Goal: Task Accomplishment & Management: Use online tool/utility

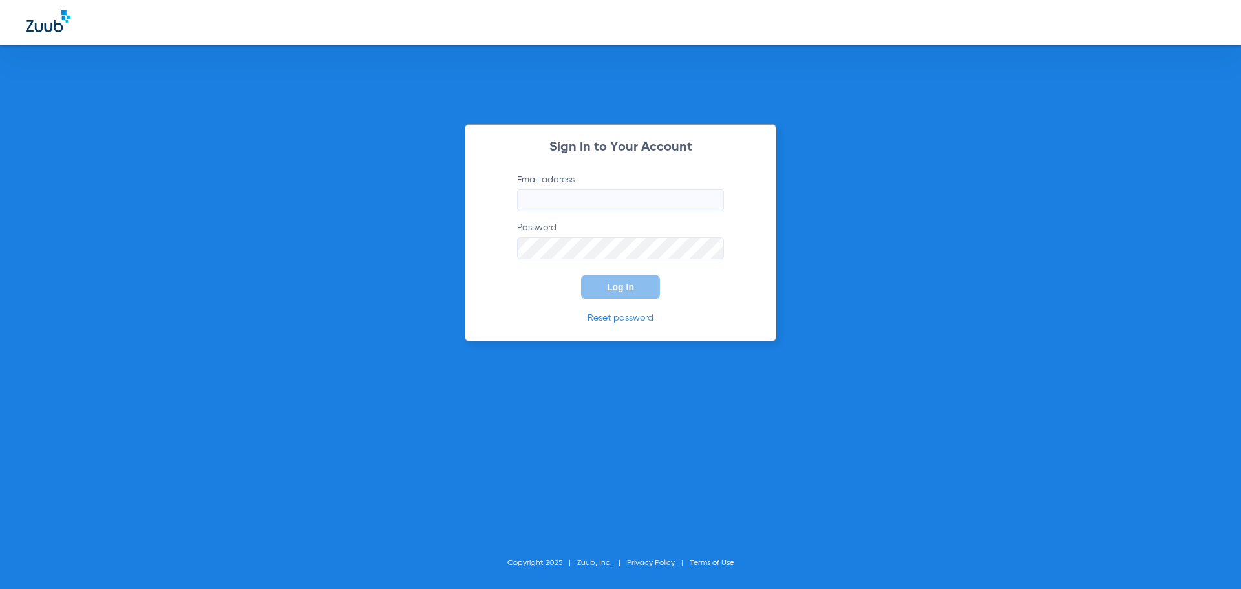
type input "[EMAIL_ADDRESS][DOMAIN_NAME]"
click at [641, 292] on button "Log In" at bounding box center [620, 286] width 79 height 23
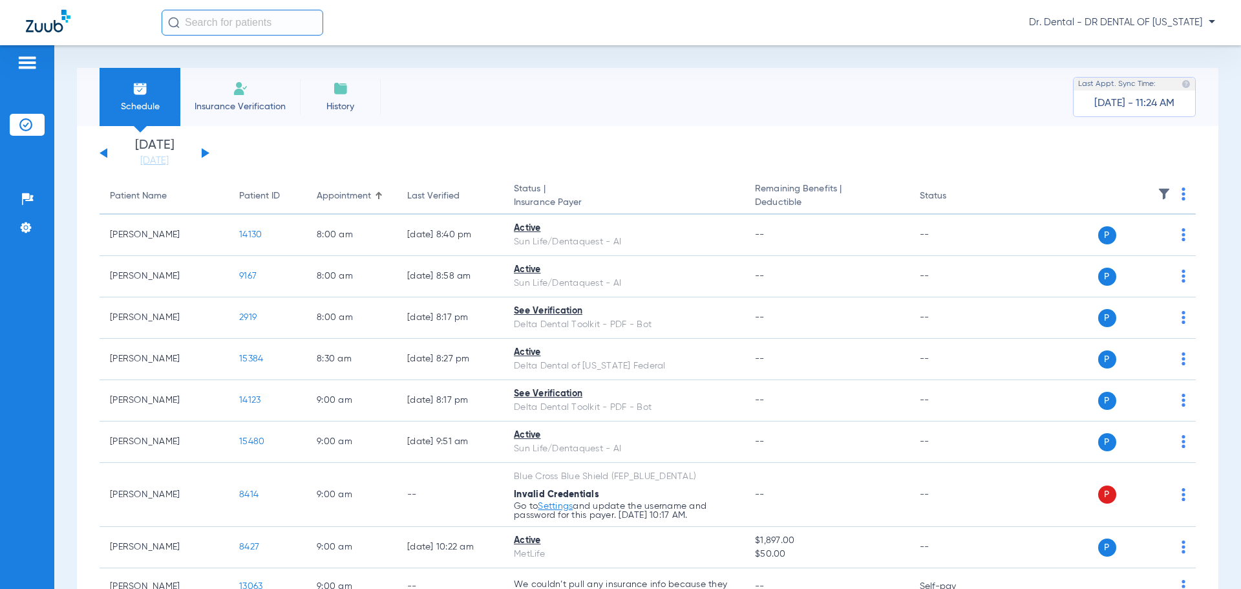
click at [204, 154] on button at bounding box center [206, 153] width 8 height 10
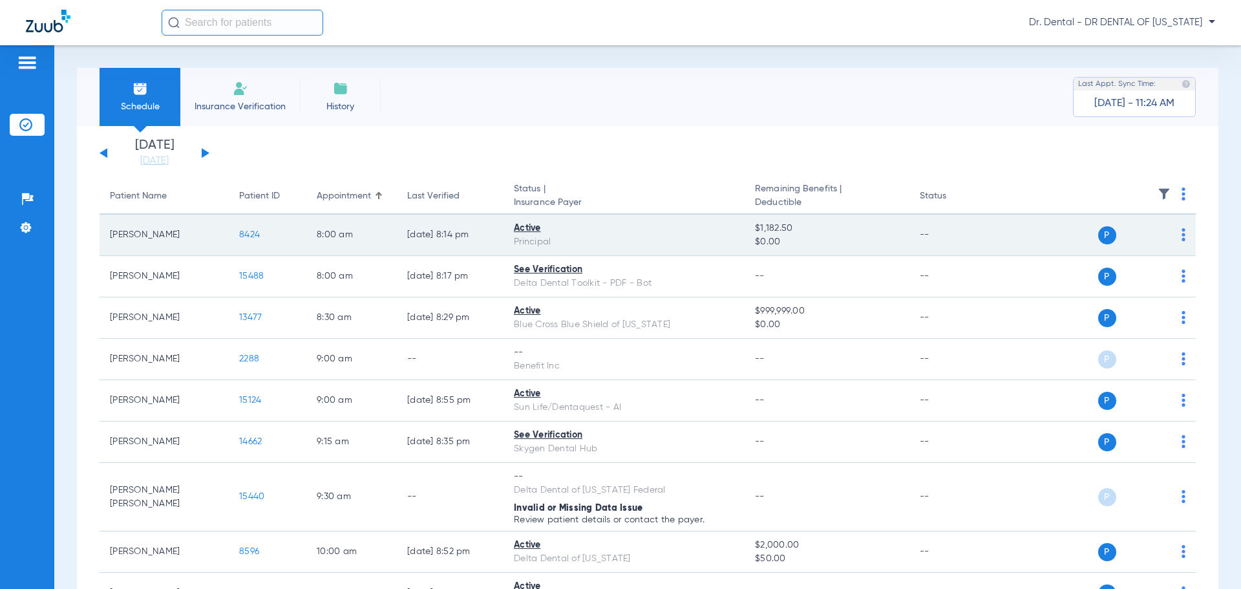
click at [1182, 235] on img at bounding box center [1184, 234] width 4 height 13
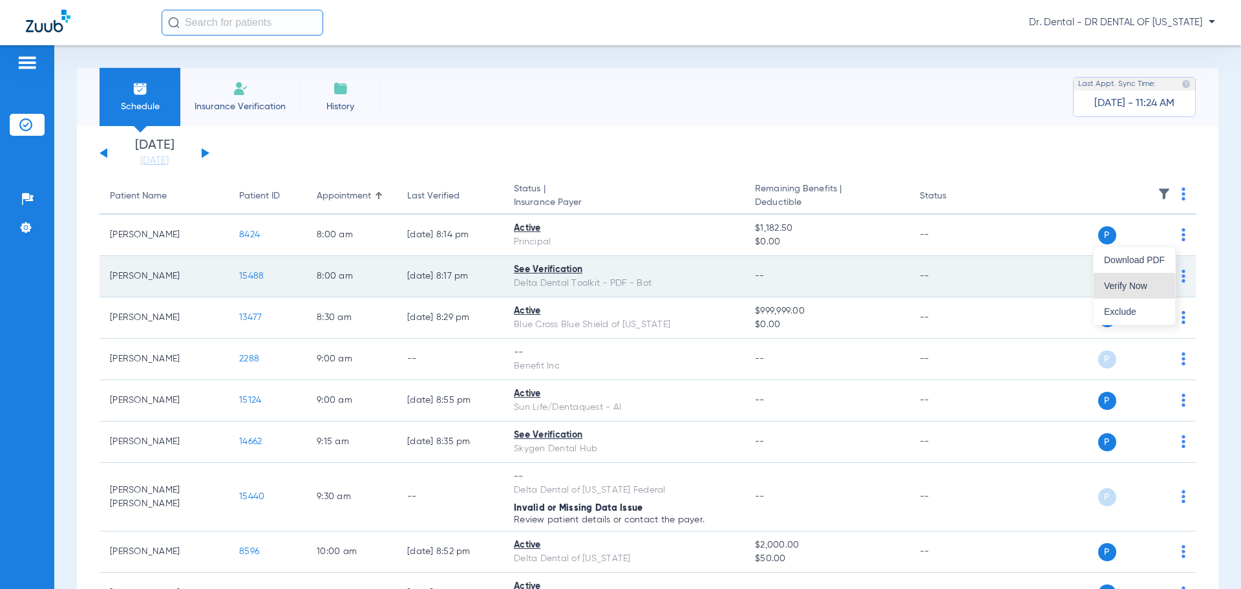
drag, startPoint x: 1122, startPoint y: 282, endPoint x: 1120, endPoint y: 275, distance: 7.4
click at [1122, 280] on button "Verify Now" at bounding box center [1134, 286] width 81 height 26
click at [1176, 276] on td "P S" at bounding box center [1097, 276] width 200 height 41
click at [1164, 270] on div "P S" at bounding box center [1091, 277] width 189 height 18
click at [1171, 271] on div "P S" at bounding box center [1091, 277] width 189 height 18
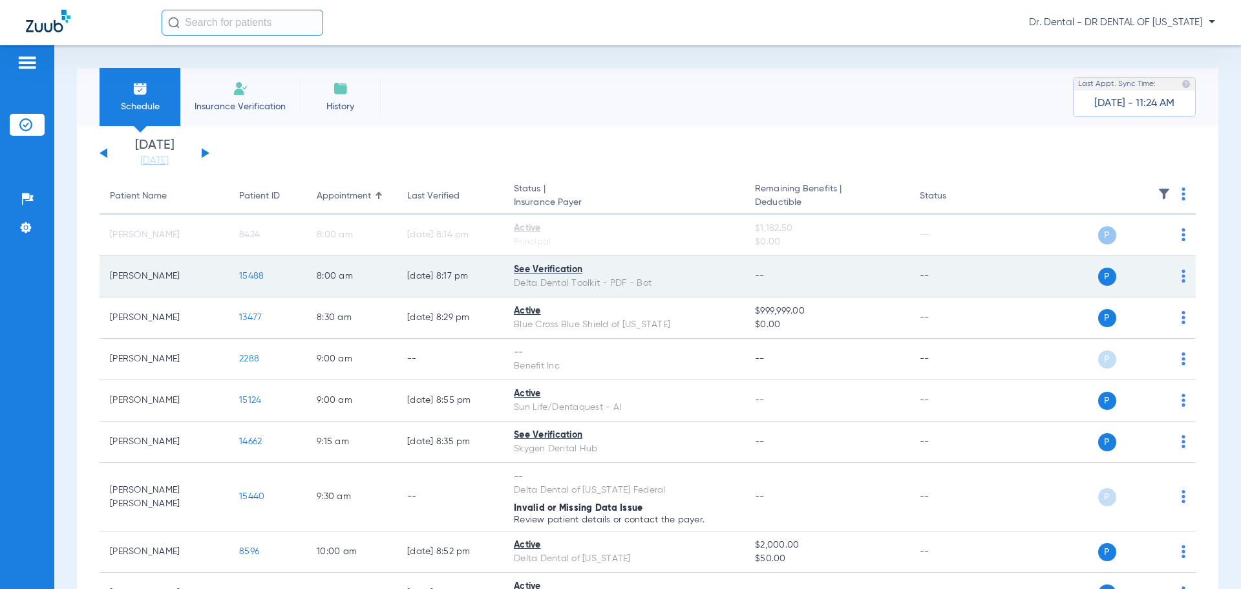
click at [1182, 278] on img at bounding box center [1184, 276] width 4 height 13
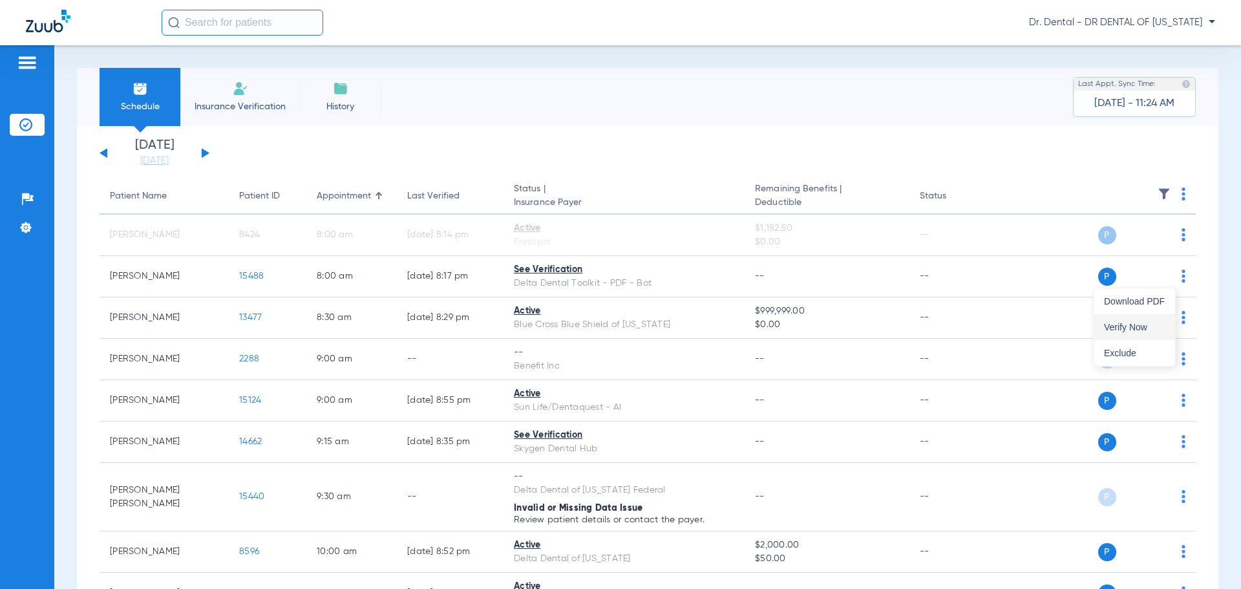
click at [1143, 328] on span "Verify Now" at bounding box center [1134, 327] width 61 height 9
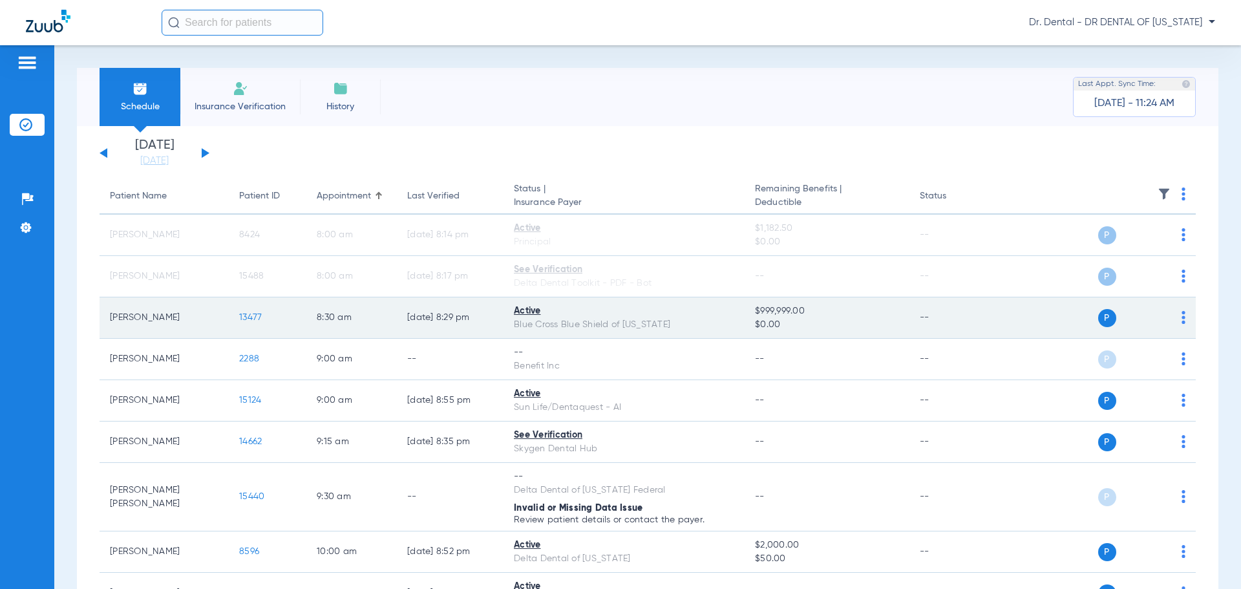
click at [1170, 320] on div "P S" at bounding box center [1091, 318] width 189 height 18
click at [1182, 320] on img at bounding box center [1184, 317] width 4 height 13
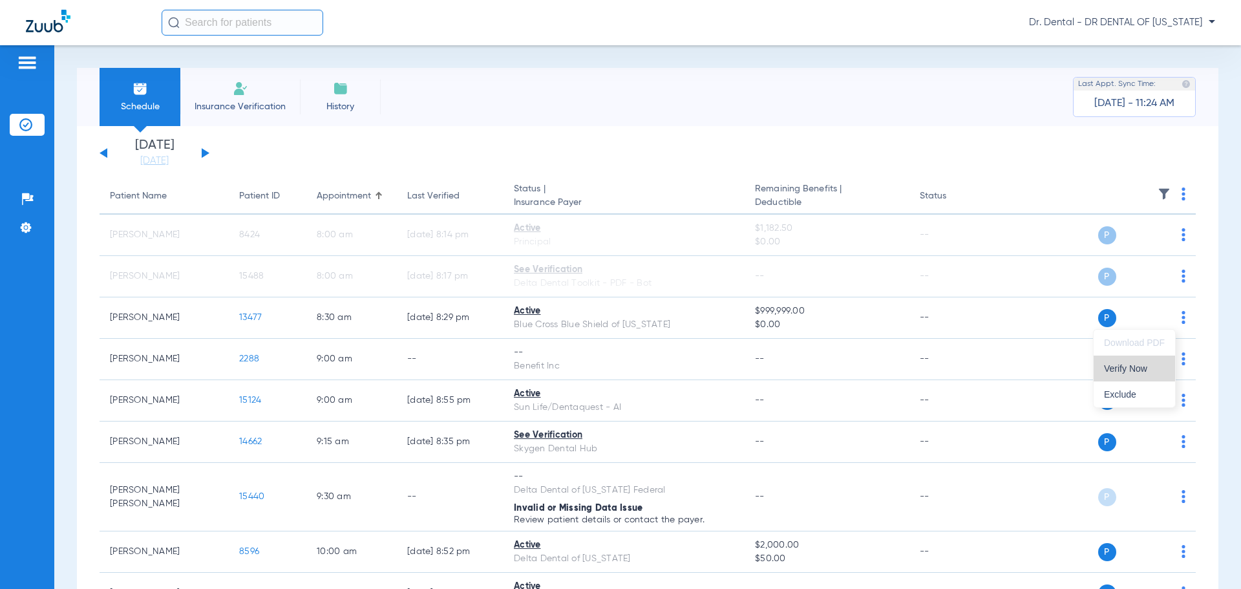
click at [1127, 367] on span "Verify Now" at bounding box center [1134, 368] width 61 height 9
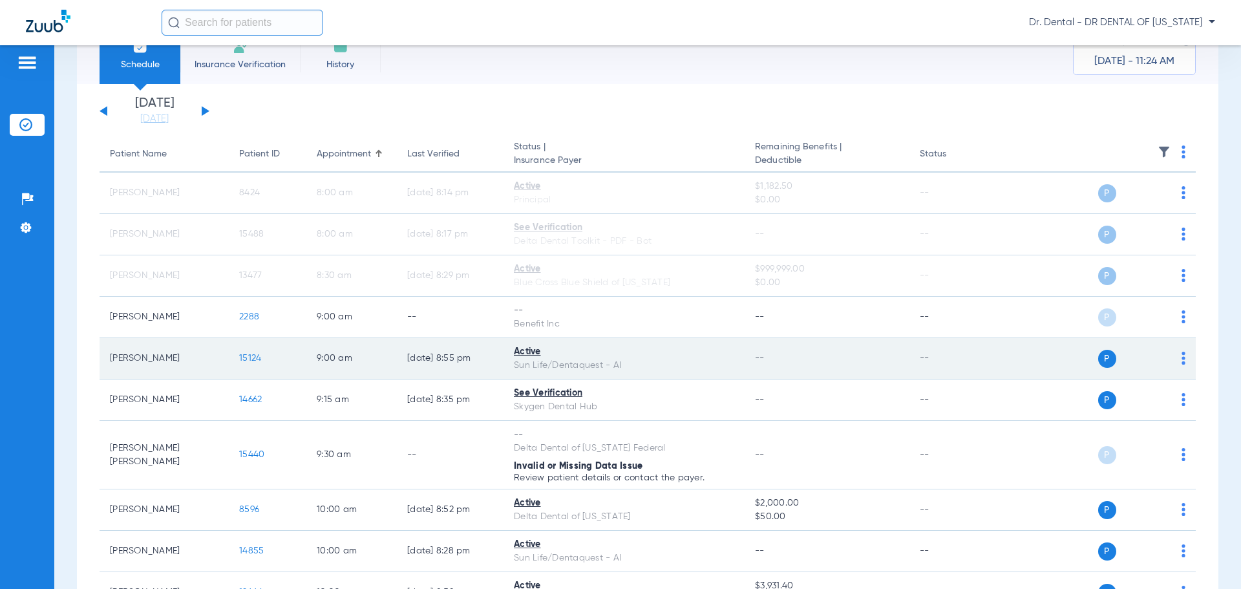
scroll to position [65, 0]
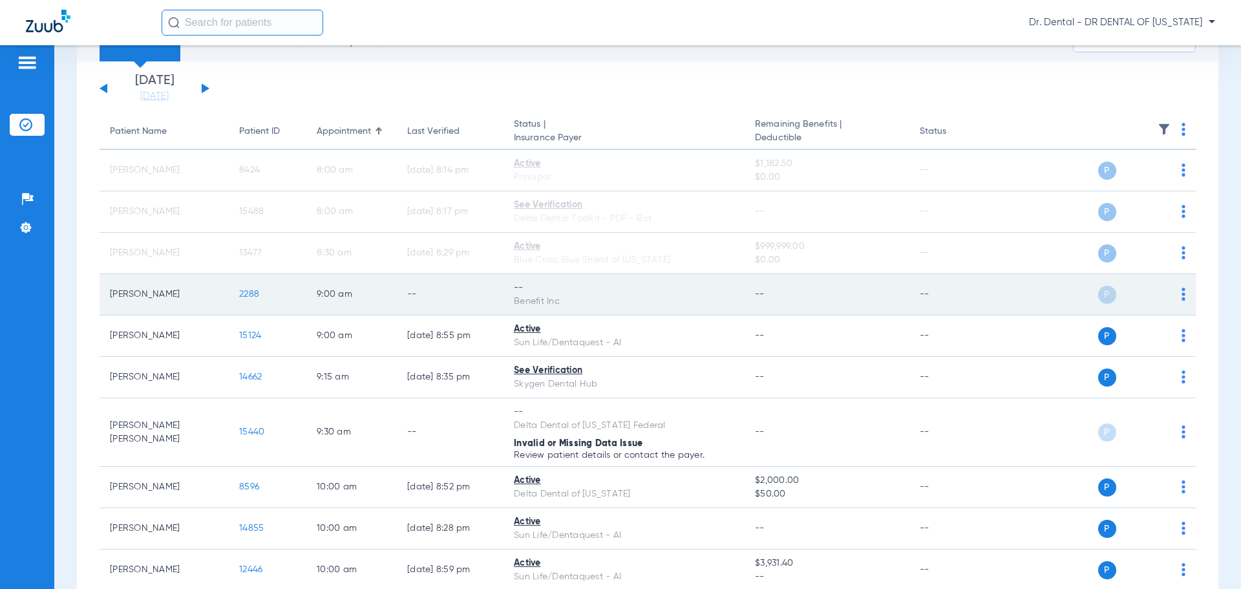
click at [1182, 300] on img at bounding box center [1184, 294] width 4 height 13
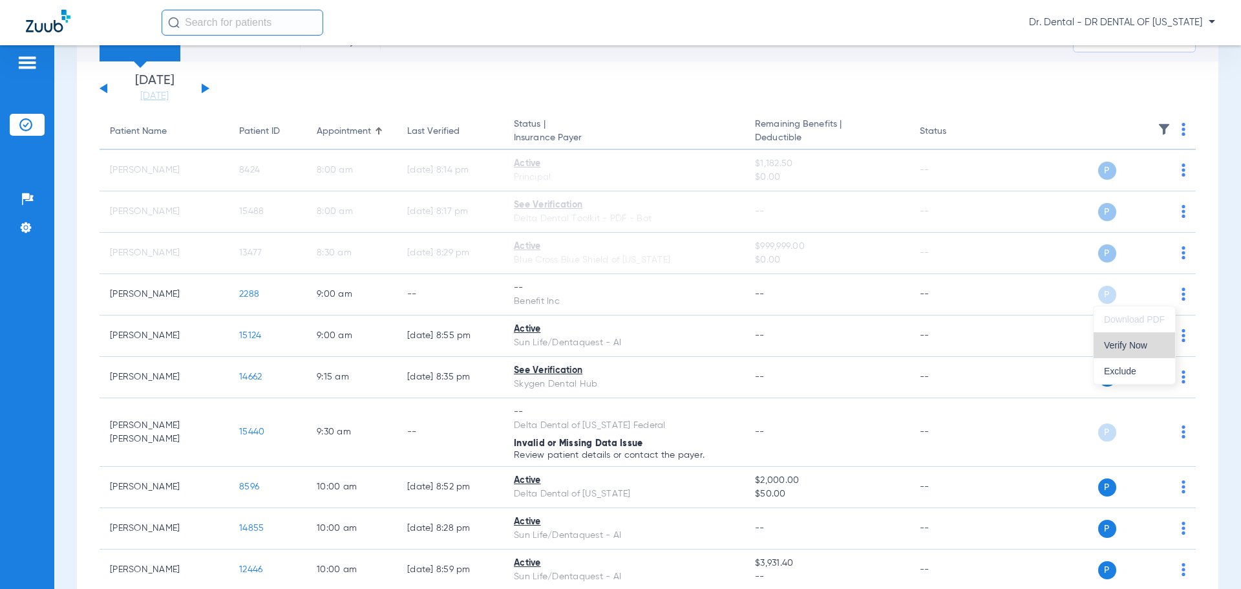
click at [1137, 345] on span "Verify Now" at bounding box center [1134, 345] width 61 height 9
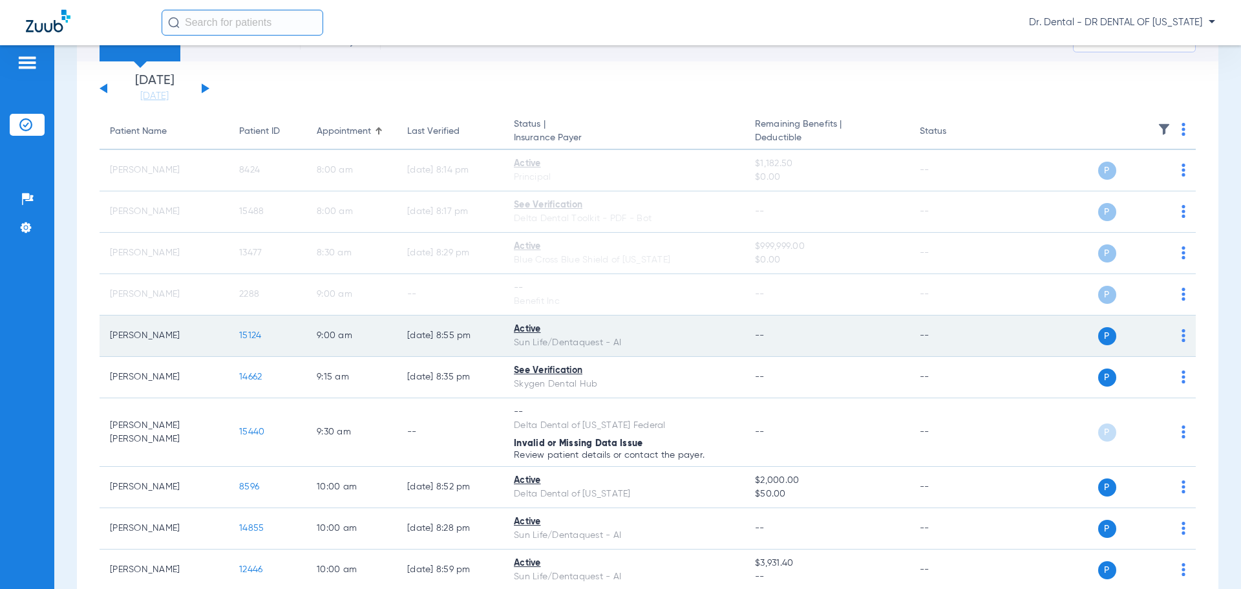
click at [1176, 336] on td "P S" at bounding box center [1097, 335] width 200 height 41
click at [1182, 336] on img at bounding box center [1184, 335] width 4 height 13
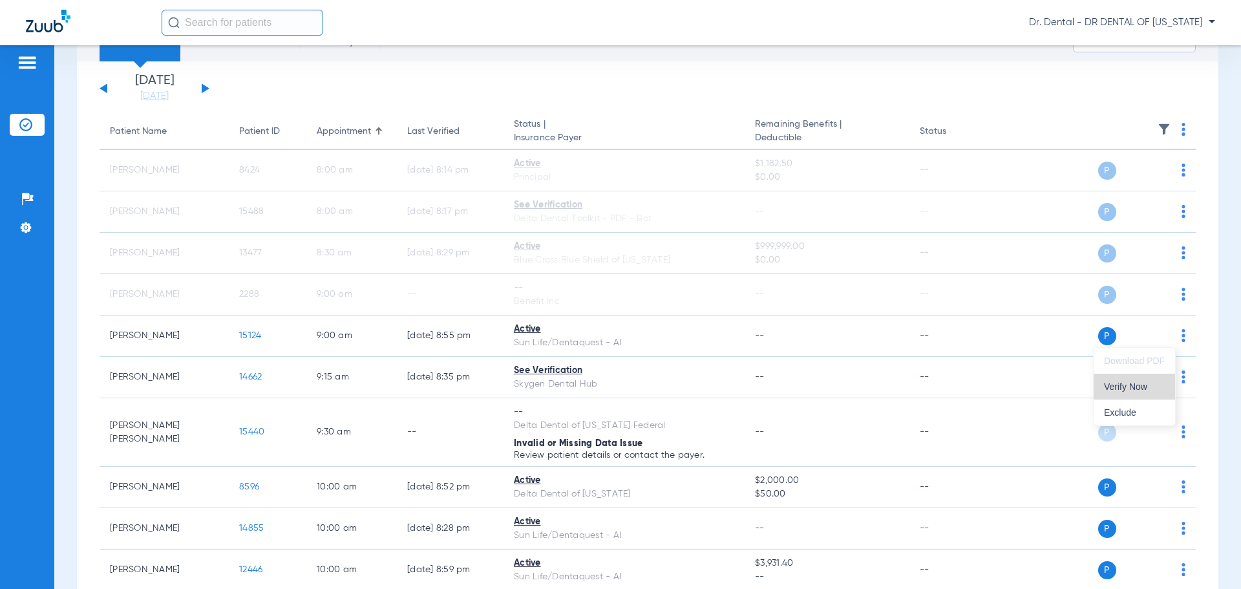
click at [1133, 385] on span "Verify Now" at bounding box center [1134, 386] width 61 height 9
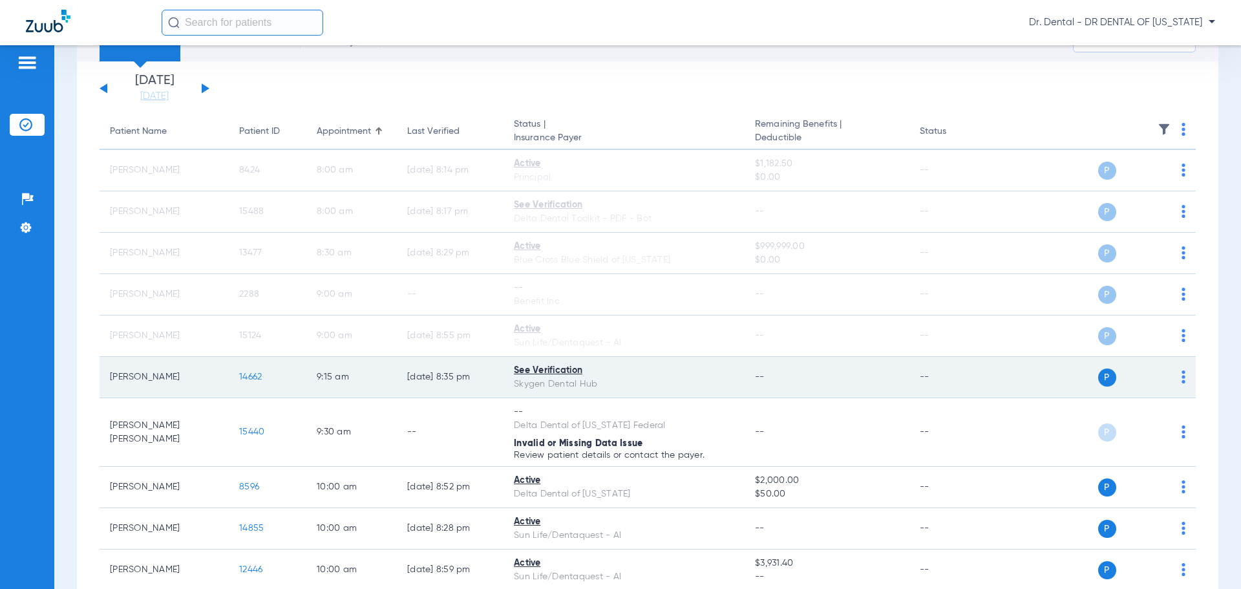
click at [1178, 376] on td "P S" at bounding box center [1097, 377] width 200 height 41
click at [1176, 374] on td "P S" at bounding box center [1097, 377] width 200 height 41
click at [1182, 375] on img at bounding box center [1184, 376] width 4 height 13
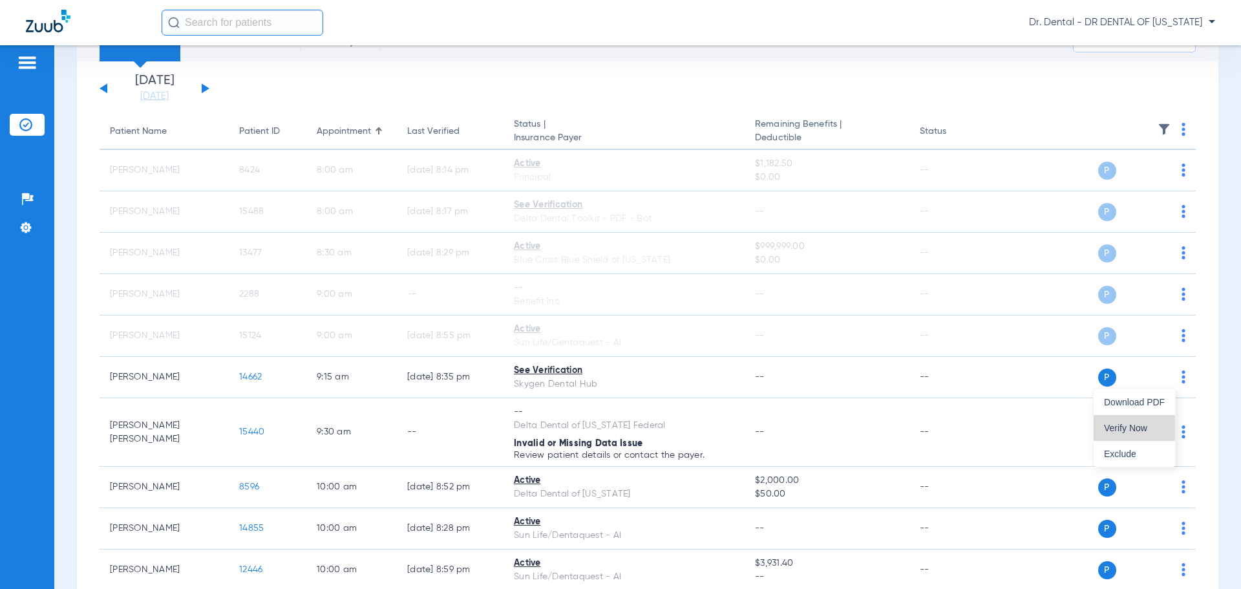
click at [1124, 428] on span "Verify Now" at bounding box center [1134, 427] width 61 height 9
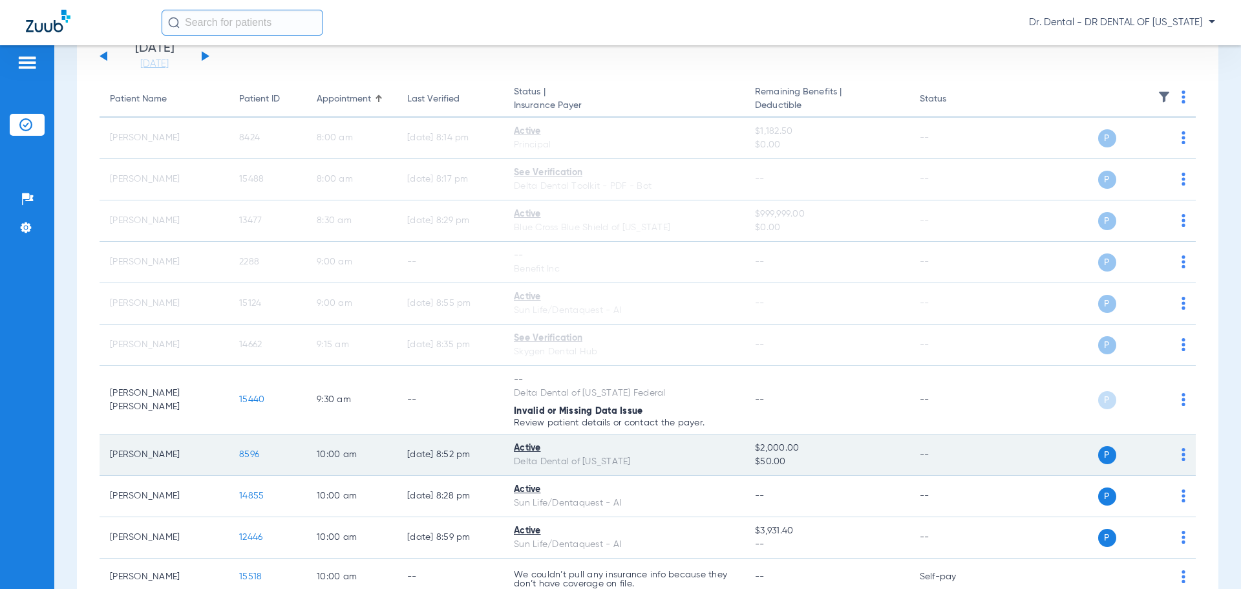
scroll to position [129, 0]
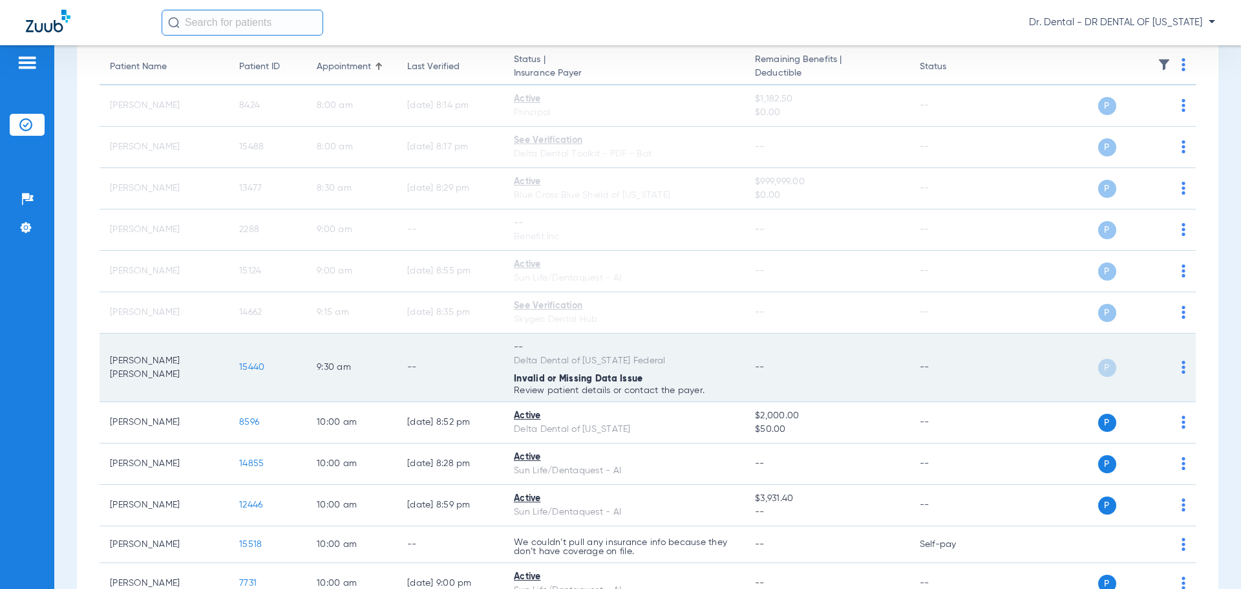
click at [1182, 369] on img at bounding box center [1184, 367] width 4 height 13
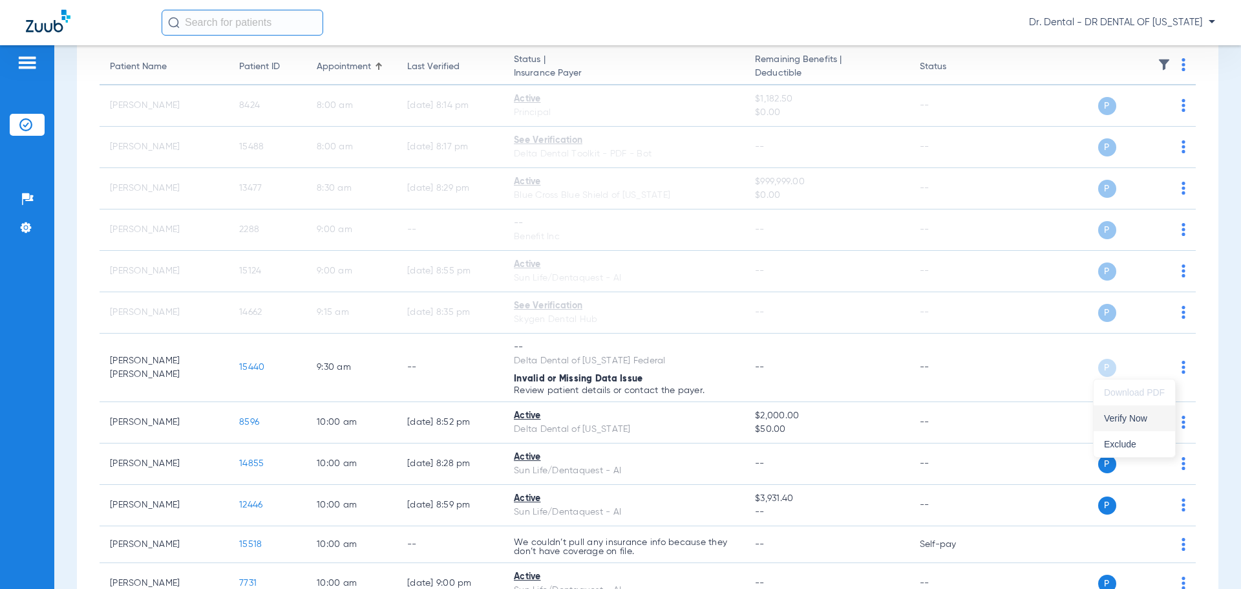
click at [1127, 418] on span "Verify Now" at bounding box center [1134, 418] width 61 height 9
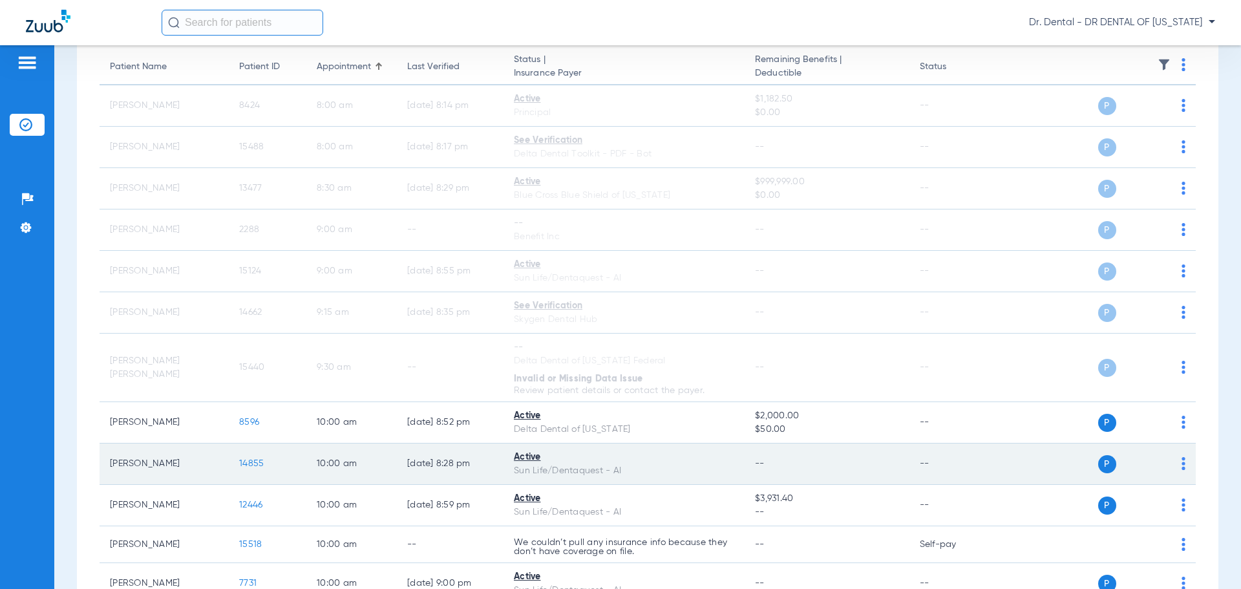
scroll to position [259, 0]
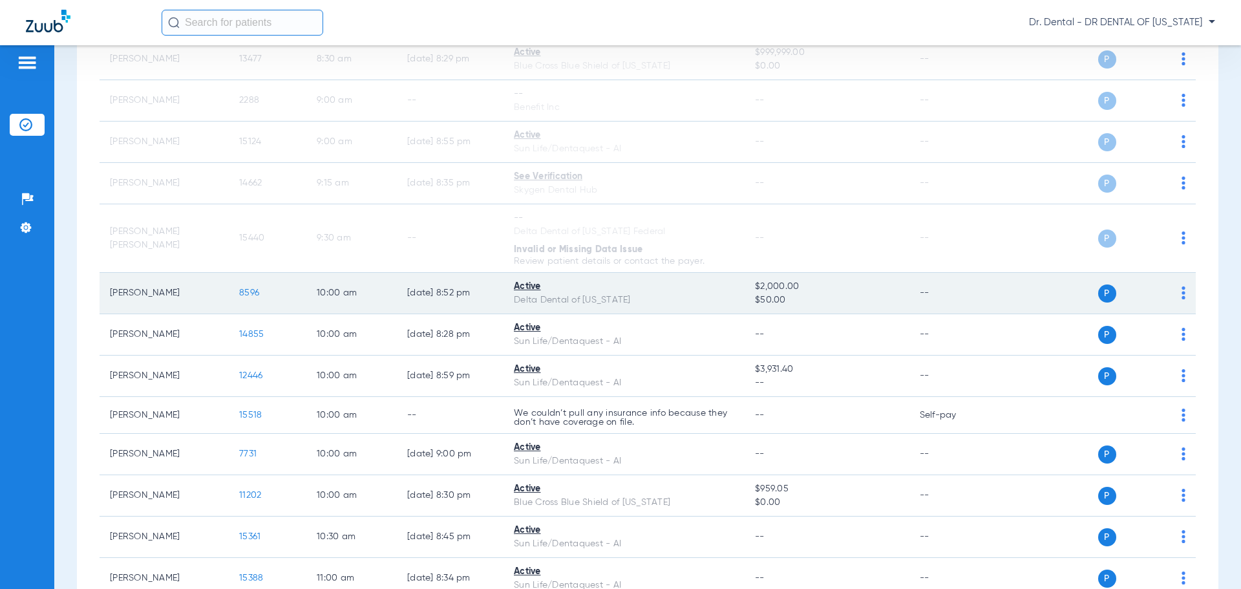
click at [1182, 292] on img at bounding box center [1184, 292] width 4 height 13
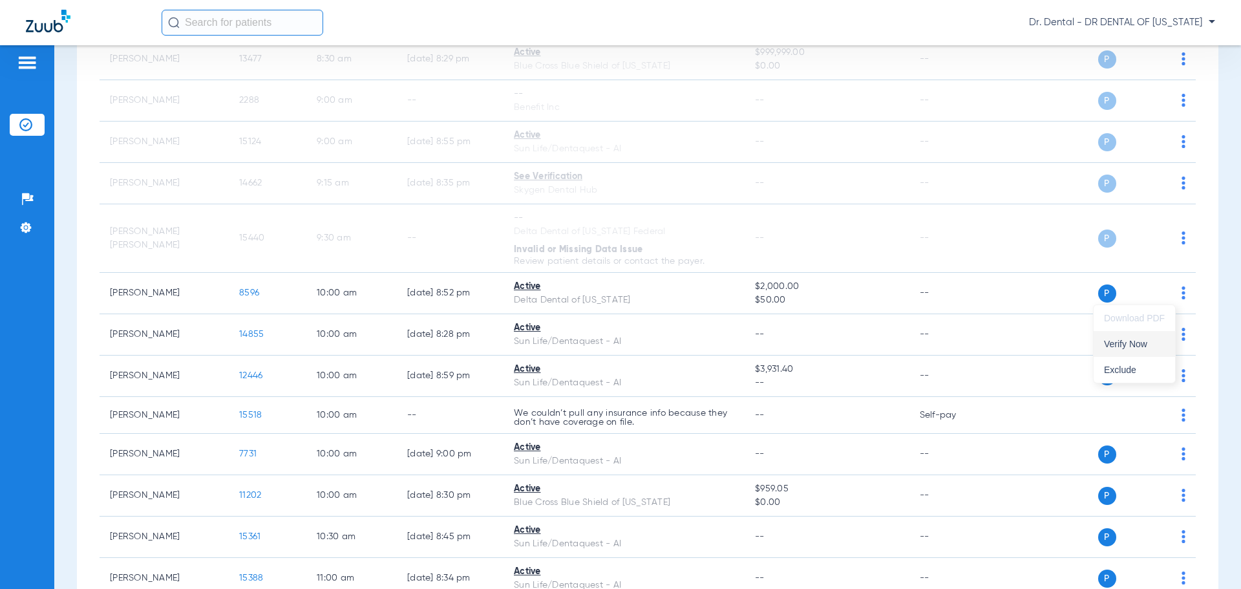
click at [1123, 347] on span "Verify Now" at bounding box center [1134, 343] width 61 height 9
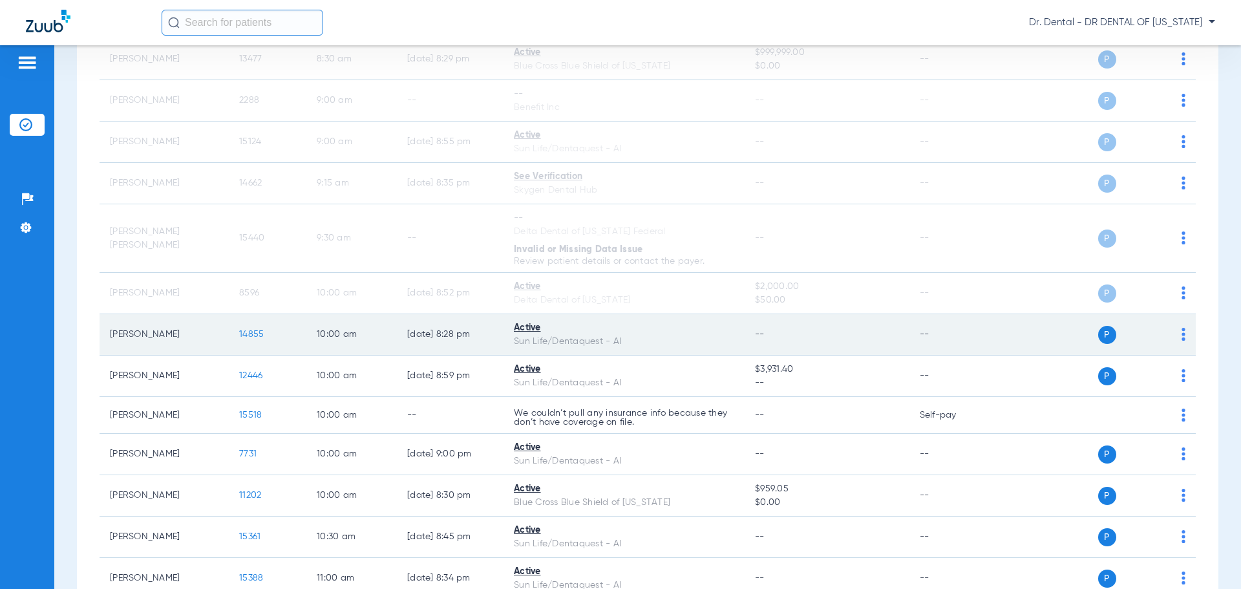
click at [1176, 342] on td "P S" at bounding box center [1097, 334] width 200 height 41
click at [1182, 337] on img at bounding box center [1184, 334] width 4 height 13
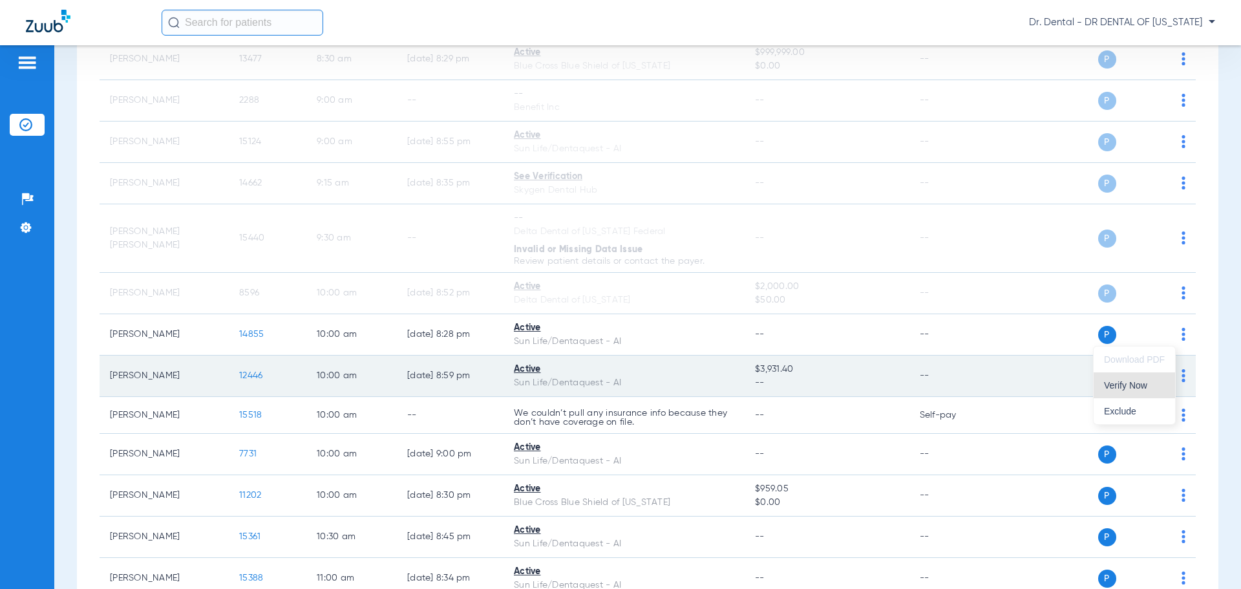
click at [1127, 385] on span "Verify Now" at bounding box center [1134, 385] width 61 height 9
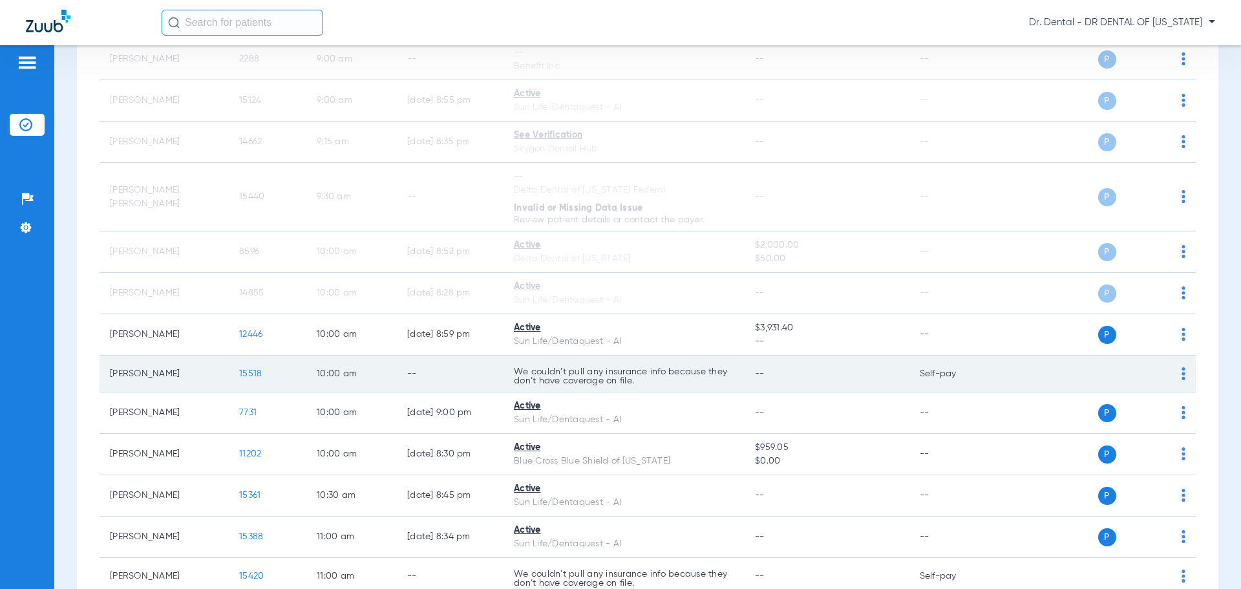
scroll to position [323, 0]
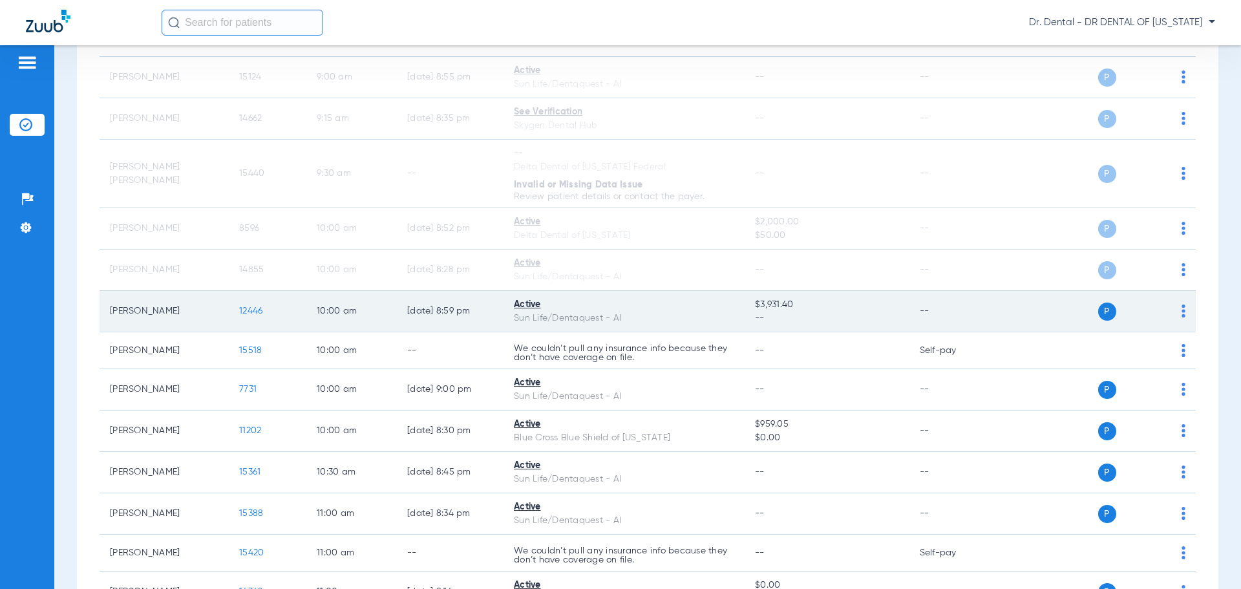
click at [1171, 311] on div "P S" at bounding box center [1091, 312] width 189 height 18
click at [1178, 314] on td "P S" at bounding box center [1097, 311] width 200 height 41
click at [1182, 314] on img at bounding box center [1184, 310] width 4 height 13
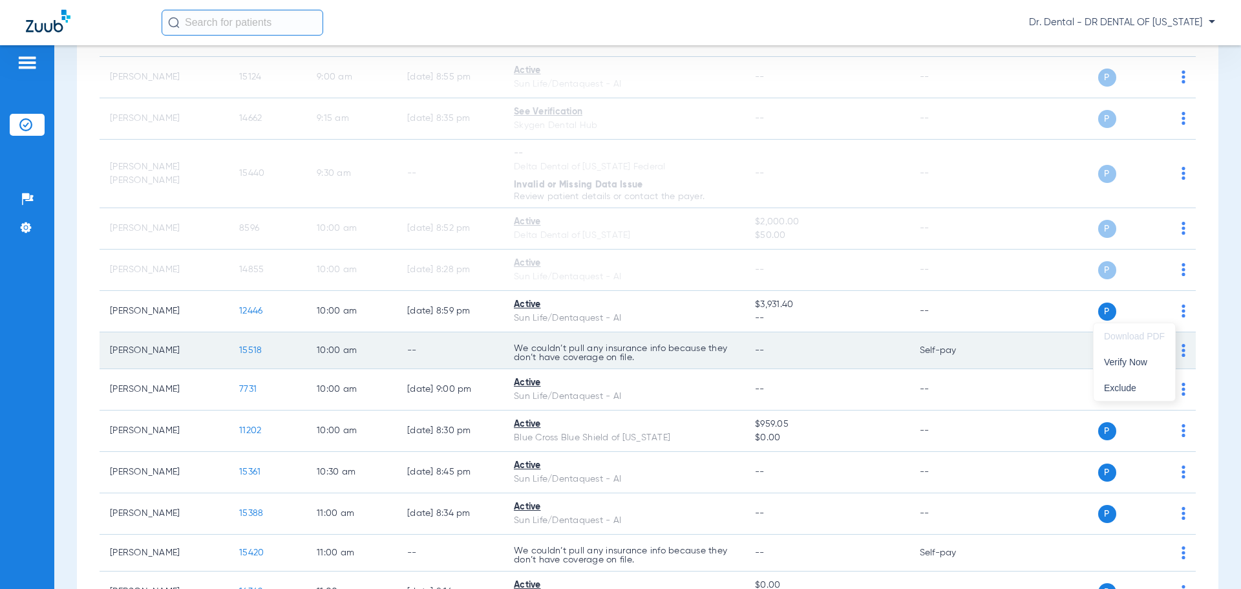
click at [1116, 367] on button "Verify Now" at bounding box center [1134, 362] width 81 height 26
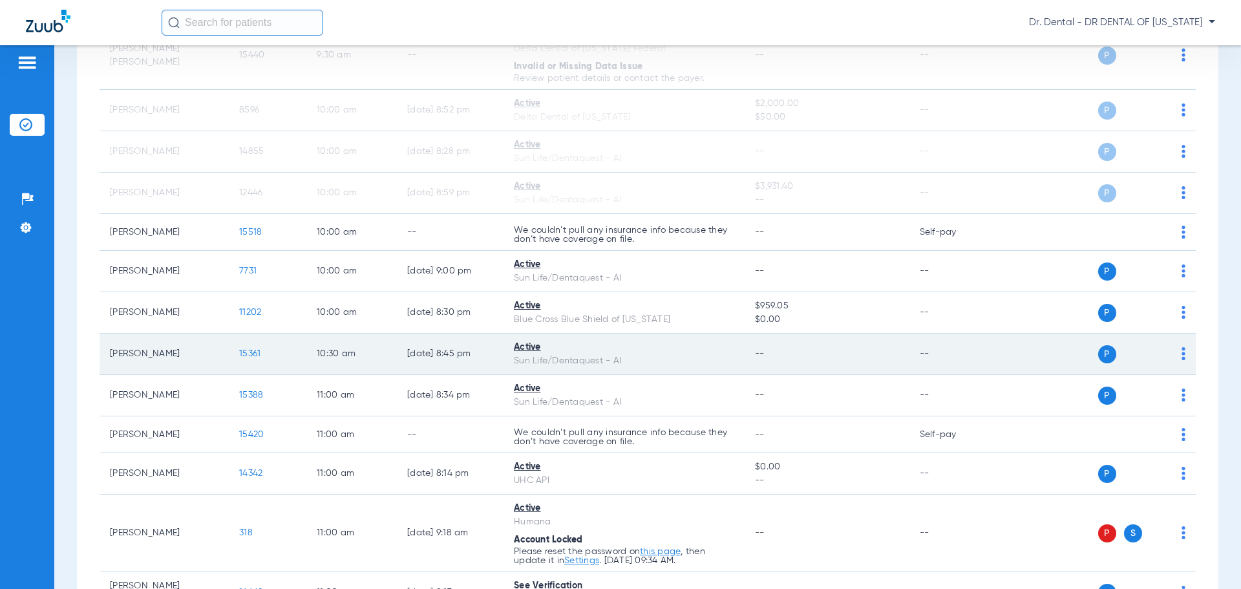
scroll to position [452, 0]
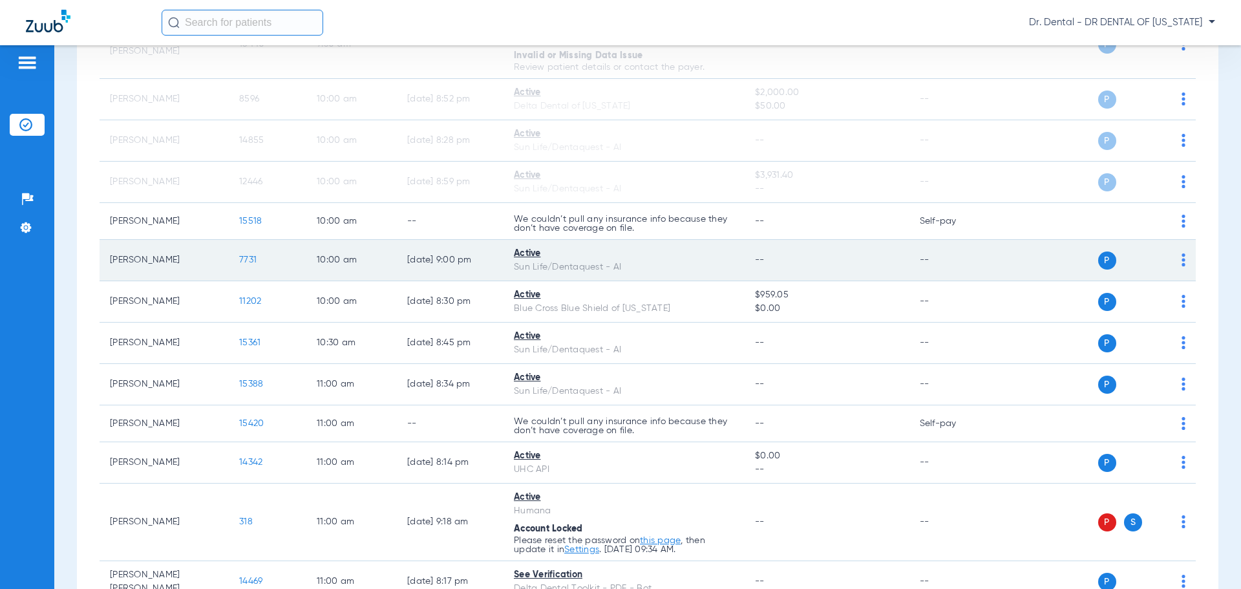
click at [1170, 263] on div "P S" at bounding box center [1091, 260] width 189 height 18
click at [1182, 262] on img at bounding box center [1184, 259] width 4 height 13
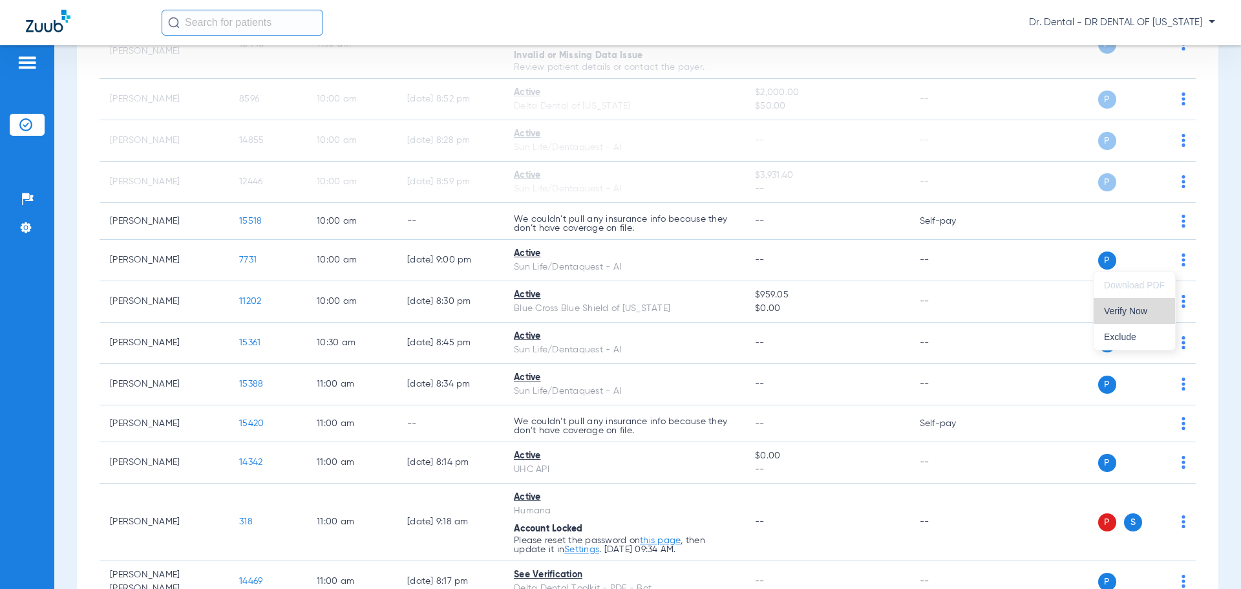
click at [1132, 317] on button "Verify Now" at bounding box center [1134, 311] width 81 height 26
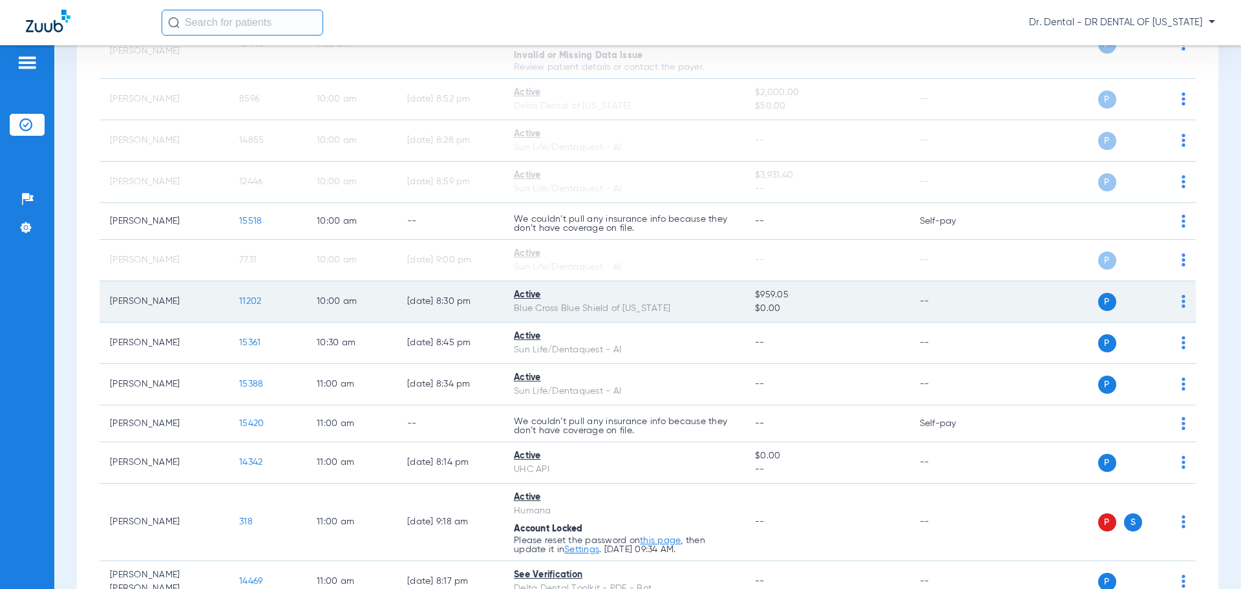
click at [1182, 298] on img at bounding box center [1184, 301] width 4 height 13
click at [1174, 298] on div at bounding box center [620, 294] width 1241 height 589
click at [1182, 298] on img at bounding box center [1184, 301] width 4 height 13
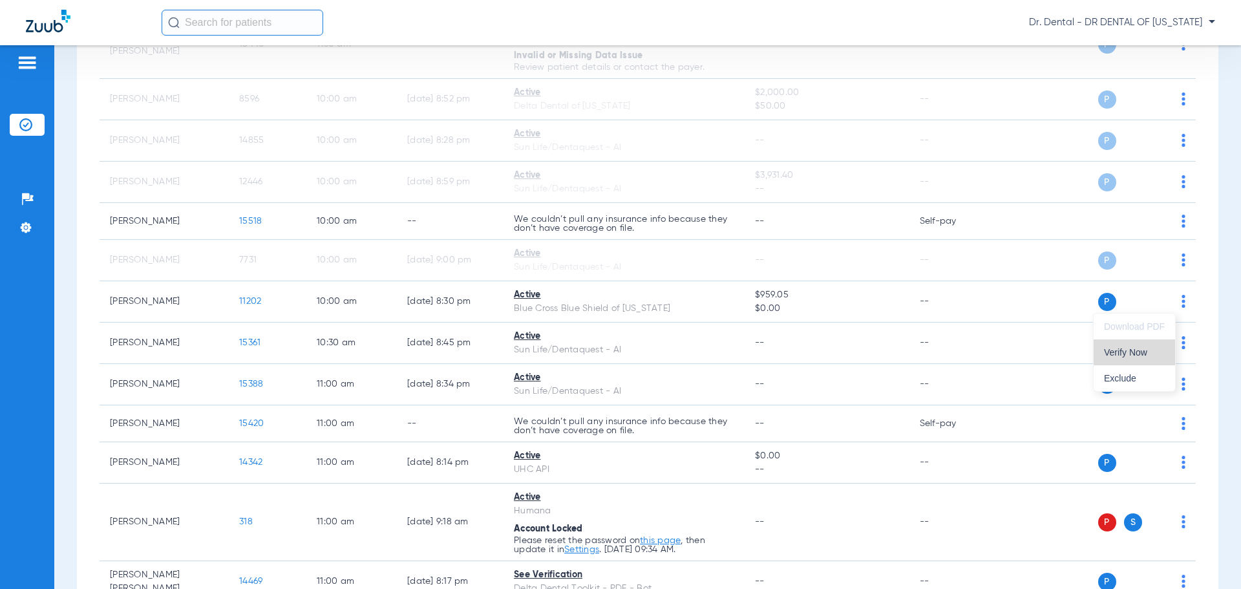
click at [1123, 354] on span "Verify Now" at bounding box center [1134, 352] width 61 height 9
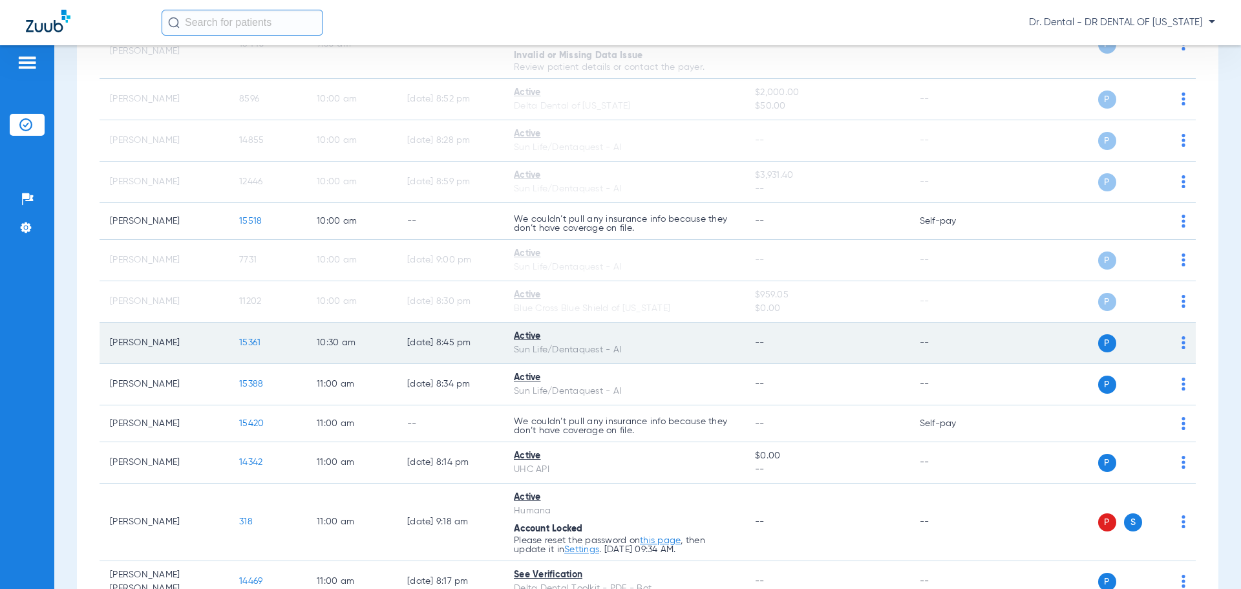
click at [1171, 340] on div "P S" at bounding box center [1091, 343] width 189 height 18
click at [1182, 340] on img at bounding box center [1184, 342] width 4 height 13
click at [1128, 392] on span "Verify Now" at bounding box center [1134, 393] width 61 height 9
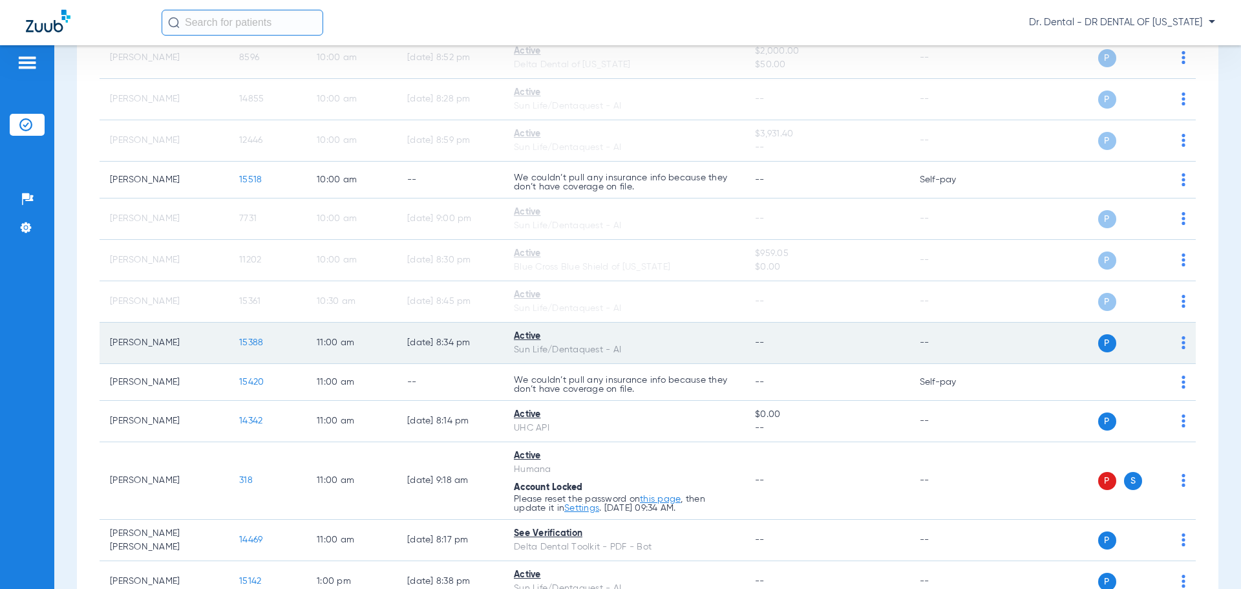
scroll to position [562, 0]
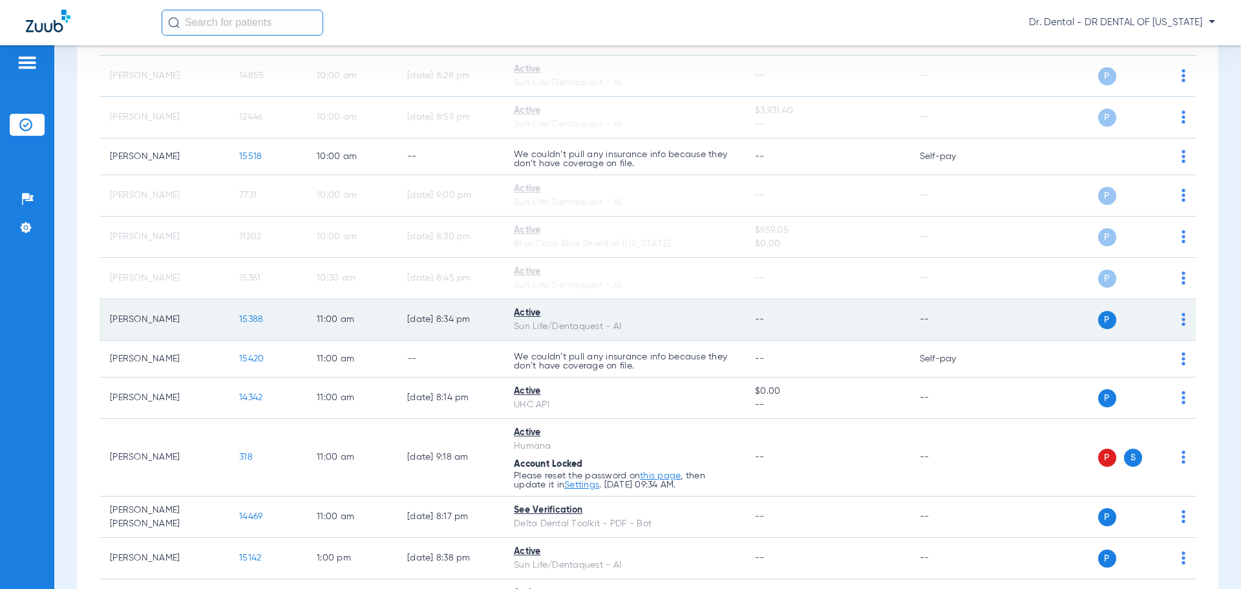
click at [1182, 317] on img at bounding box center [1184, 319] width 4 height 13
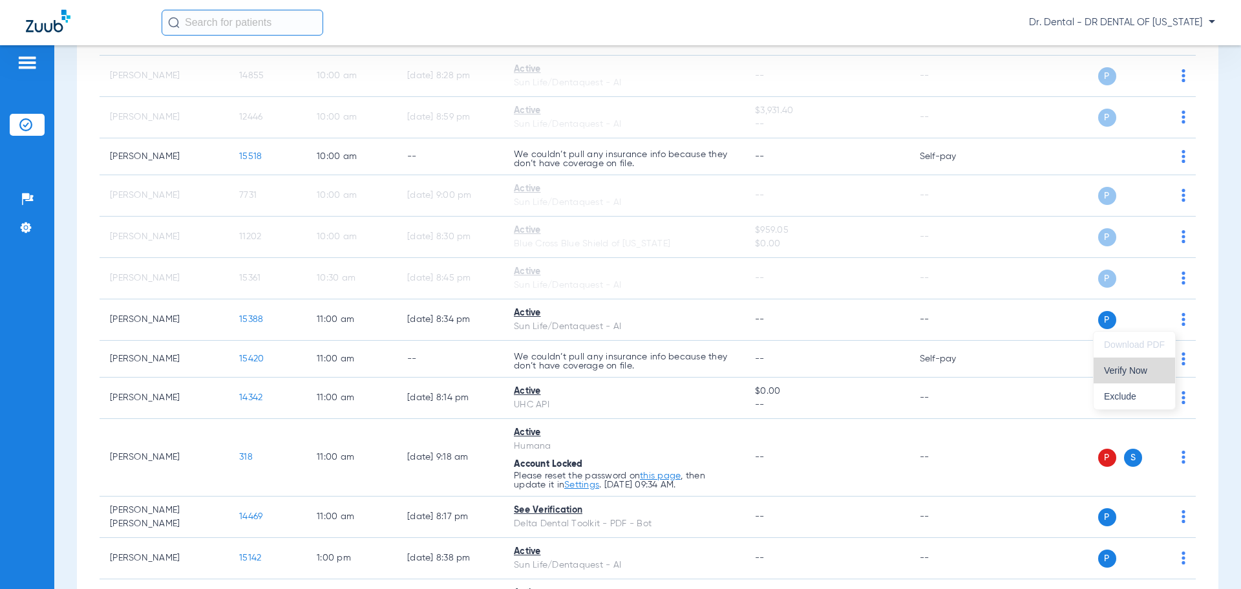
click at [1138, 370] on span "Verify Now" at bounding box center [1134, 370] width 61 height 9
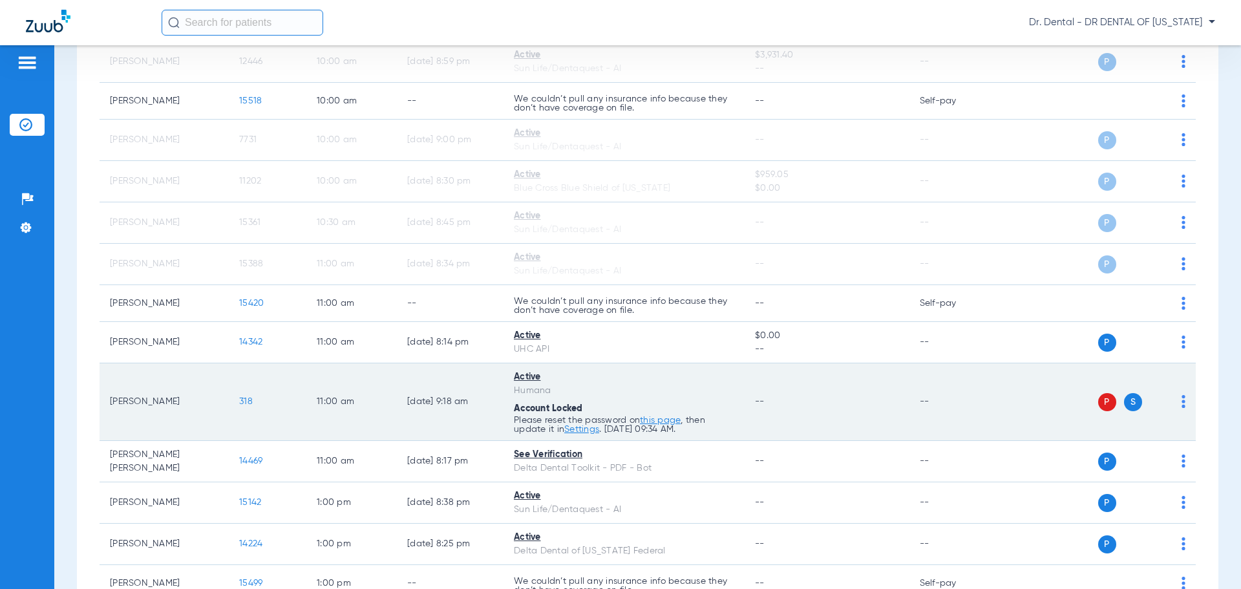
scroll to position [692, 0]
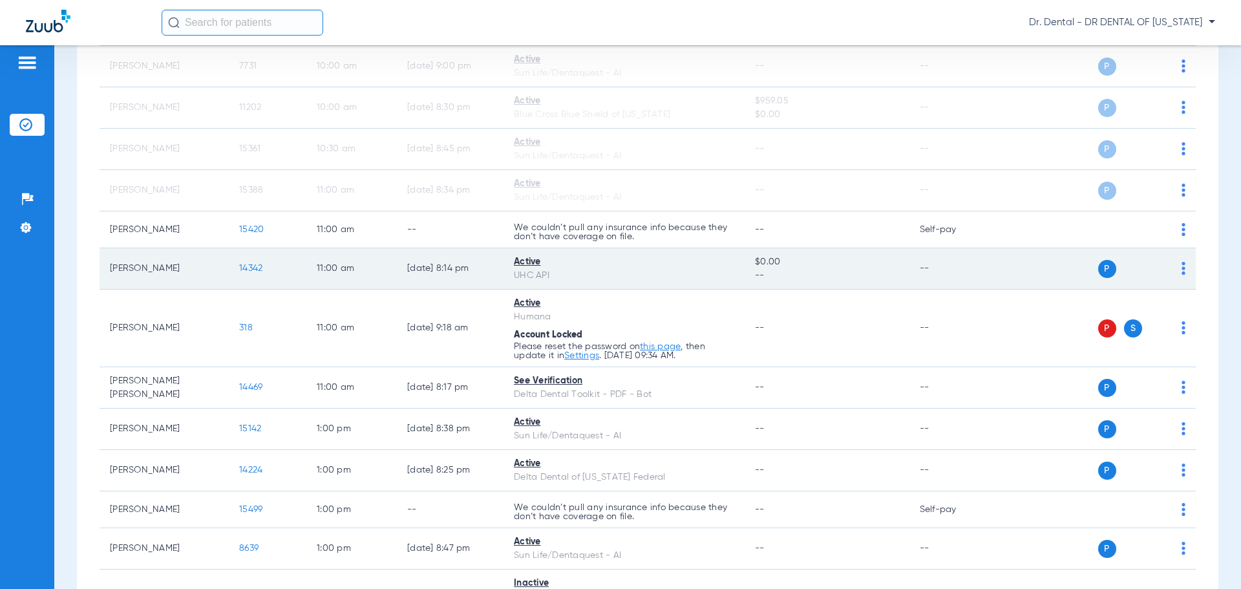
click at [1171, 271] on div "P S" at bounding box center [1091, 269] width 189 height 18
click at [1182, 271] on img at bounding box center [1184, 268] width 4 height 13
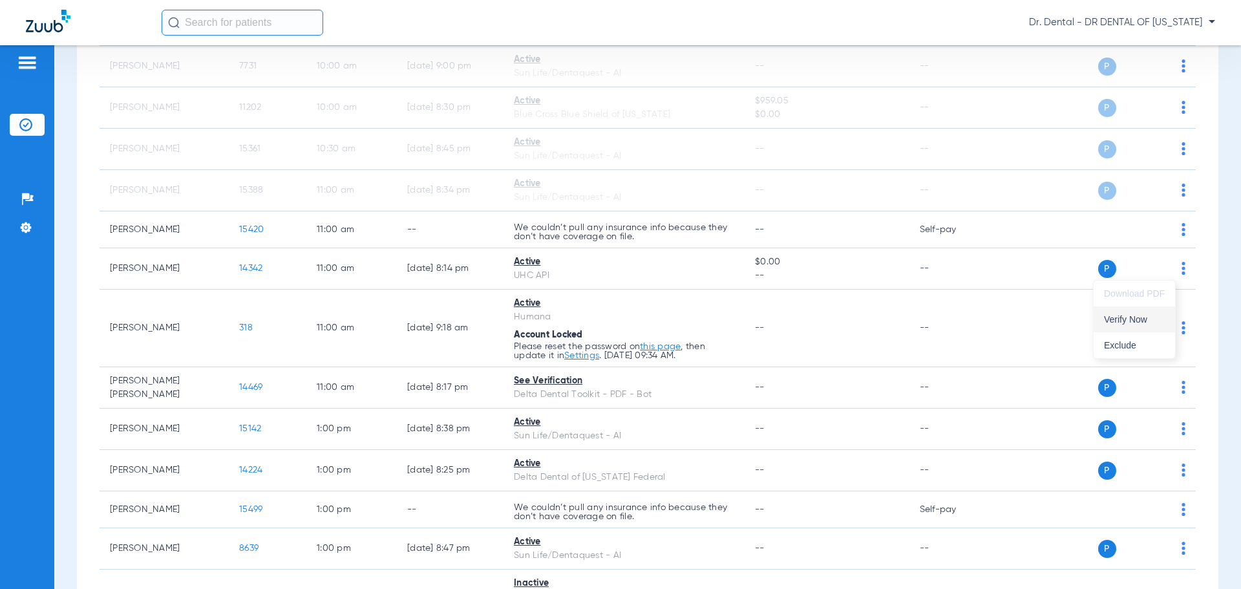
click at [1133, 323] on span "Verify Now" at bounding box center [1134, 319] width 61 height 9
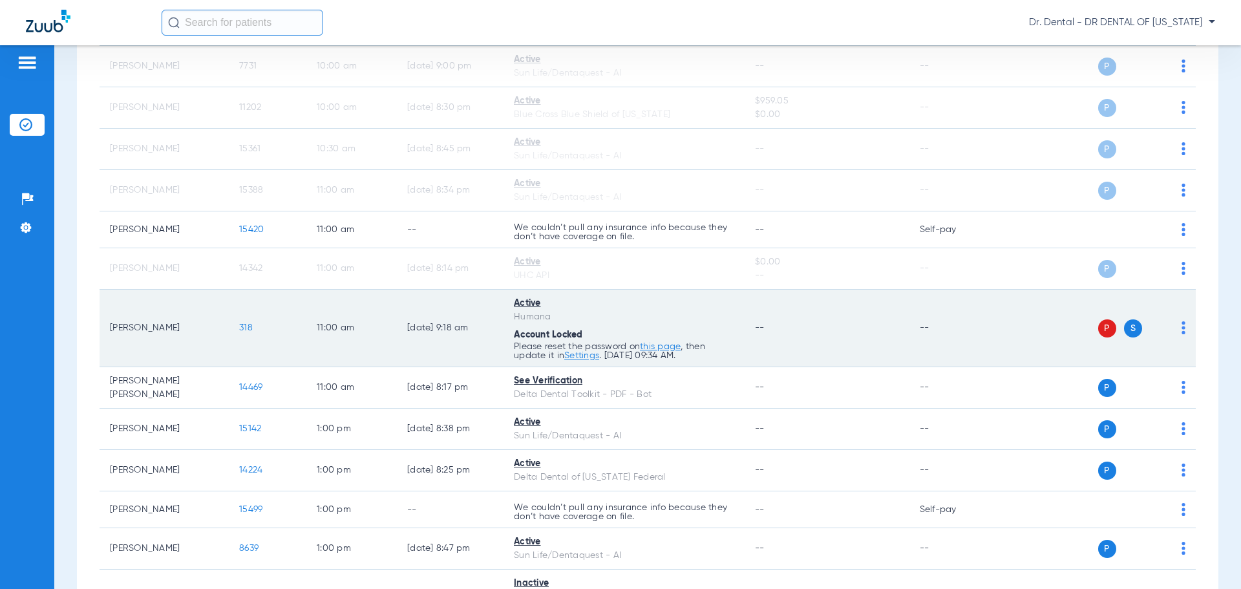
click at [1182, 325] on img at bounding box center [1184, 327] width 4 height 13
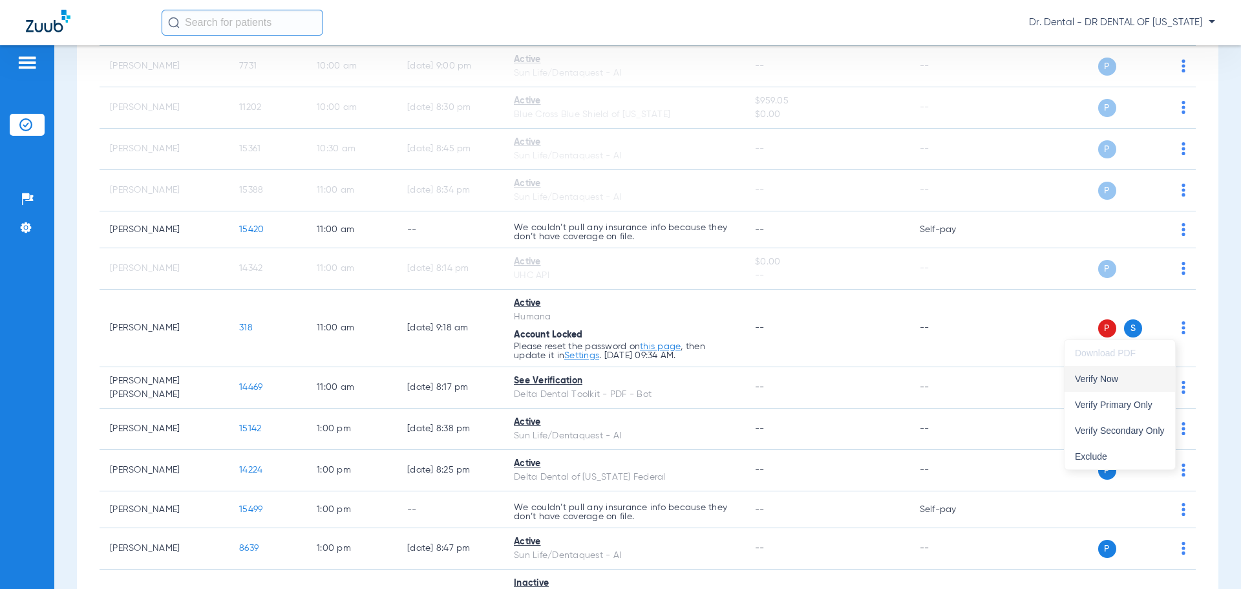
click at [1127, 377] on span "Verify Now" at bounding box center [1120, 378] width 90 height 9
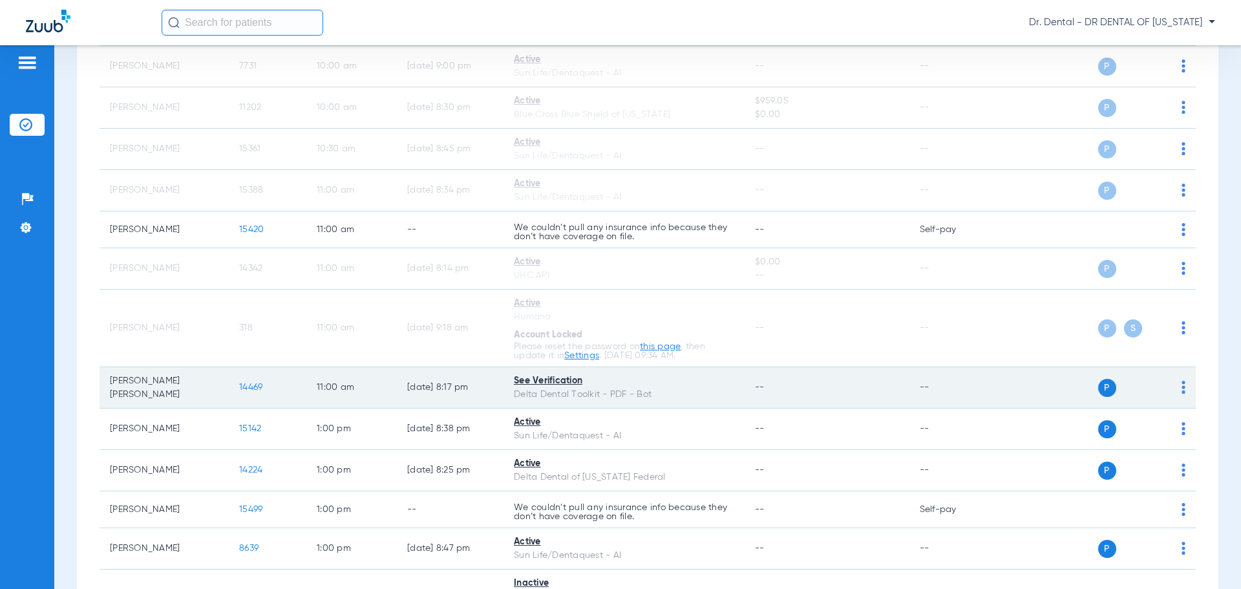
click at [1182, 388] on img at bounding box center [1184, 387] width 4 height 13
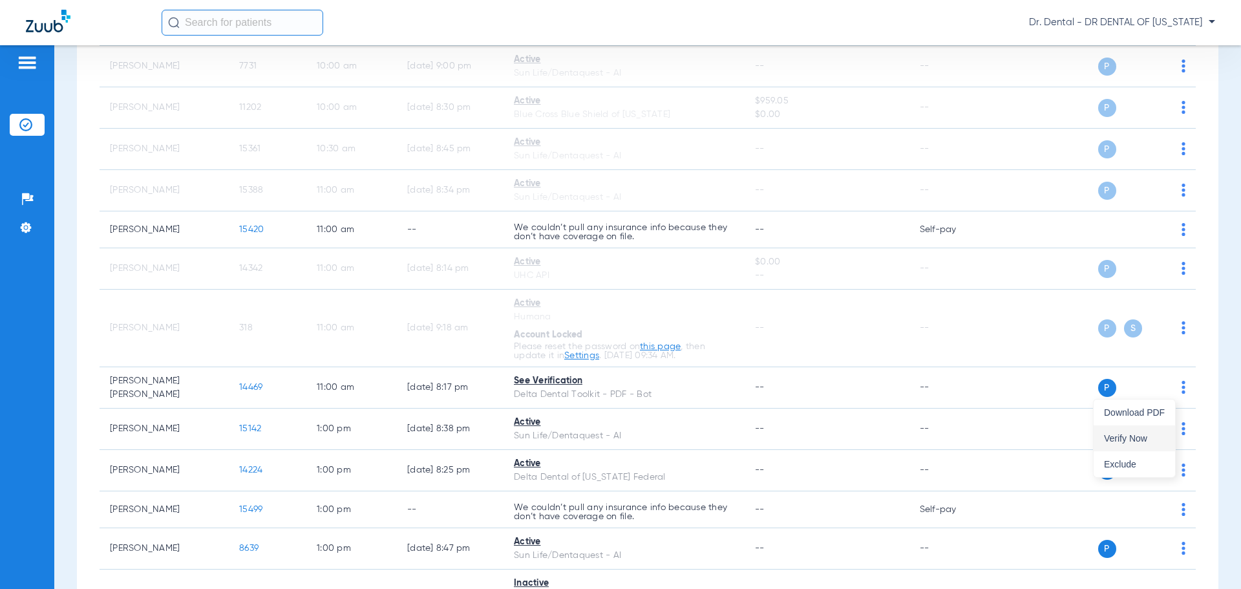
click at [1129, 434] on span "Verify Now" at bounding box center [1134, 438] width 61 height 9
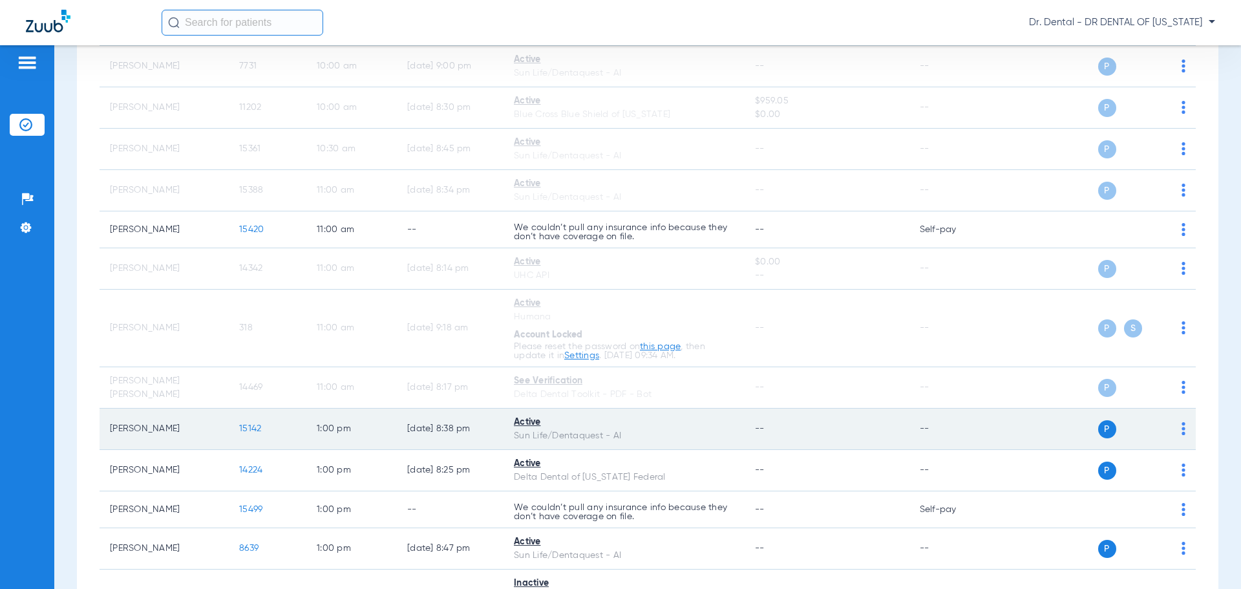
click at [1182, 426] on img at bounding box center [1184, 428] width 4 height 13
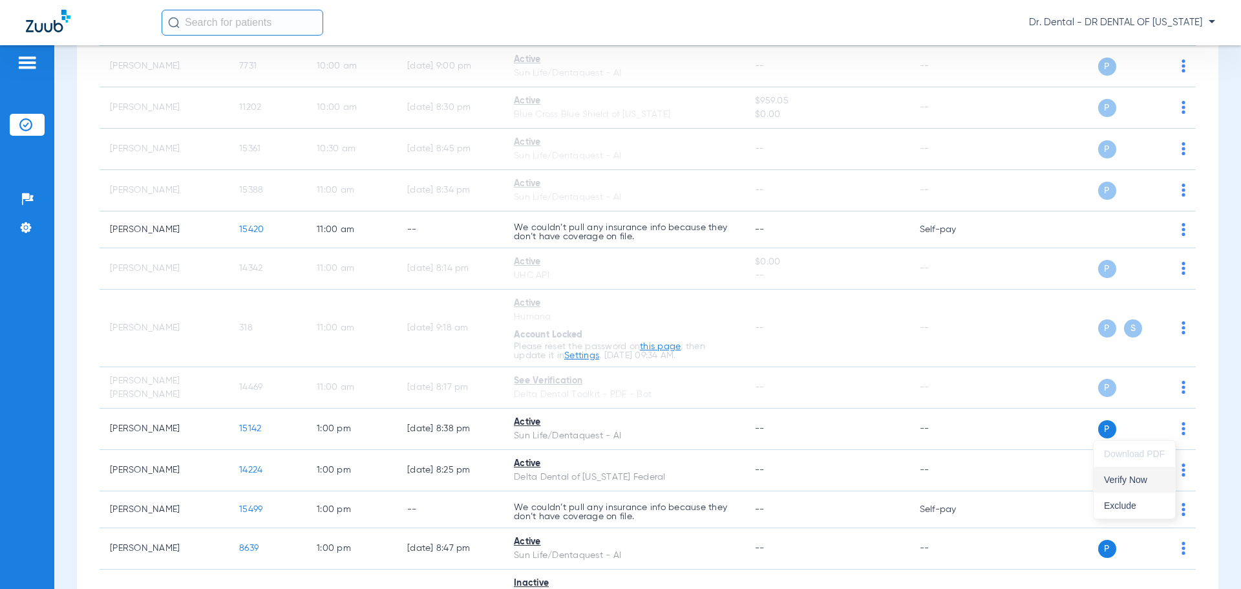
click at [1110, 481] on span "Verify Now" at bounding box center [1134, 479] width 61 height 9
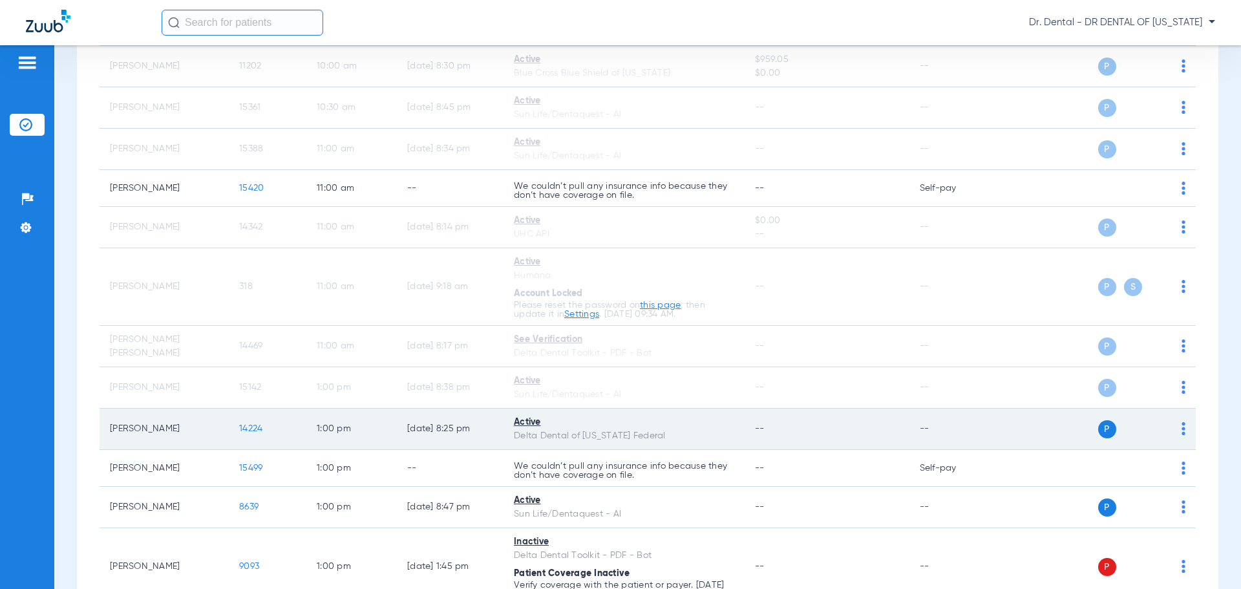
scroll to position [756, 0]
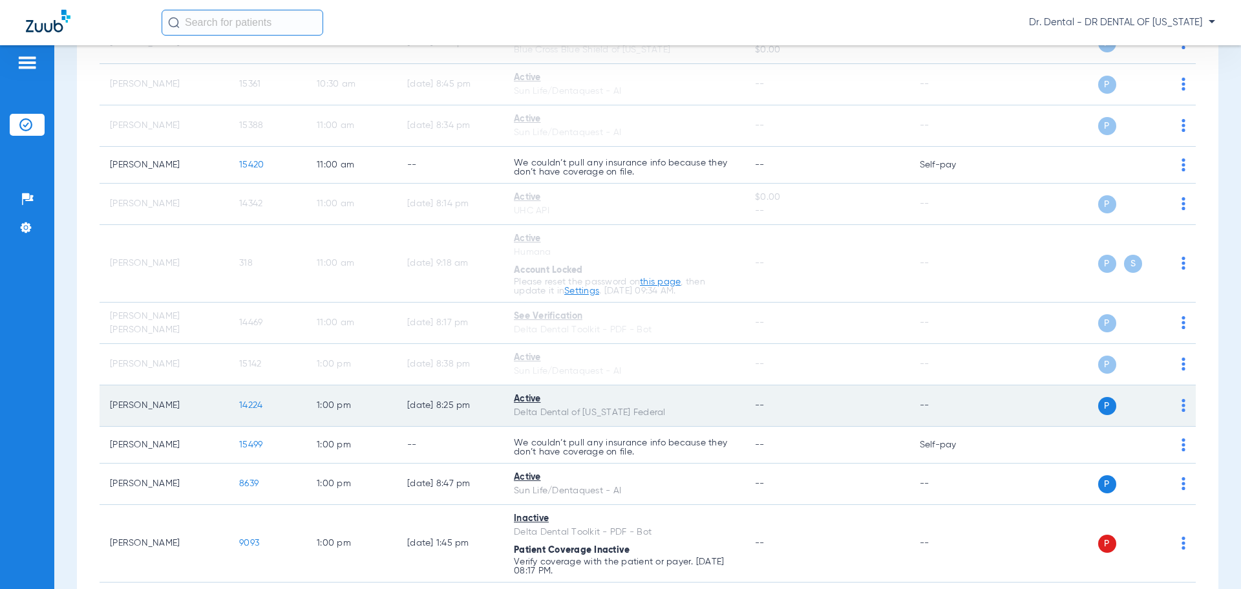
click at [1182, 409] on img at bounding box center [1184, 405] width 4 height 13
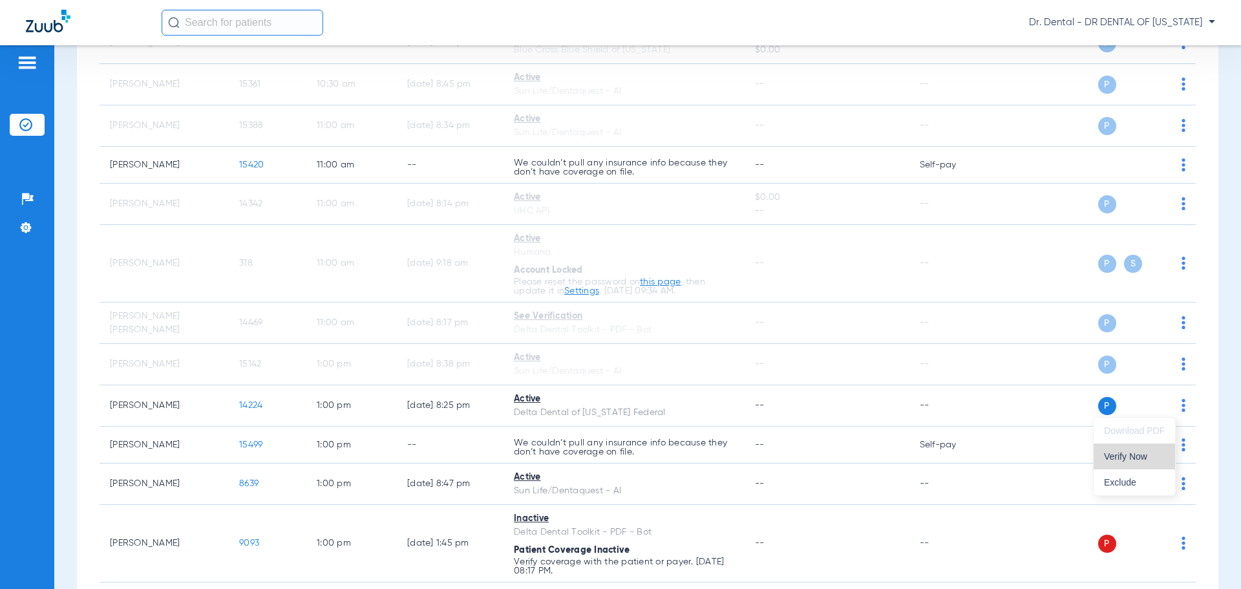
click at [1145, 460] on span "Verify Now" at bounding box center [1134, 456] width 61 height 9
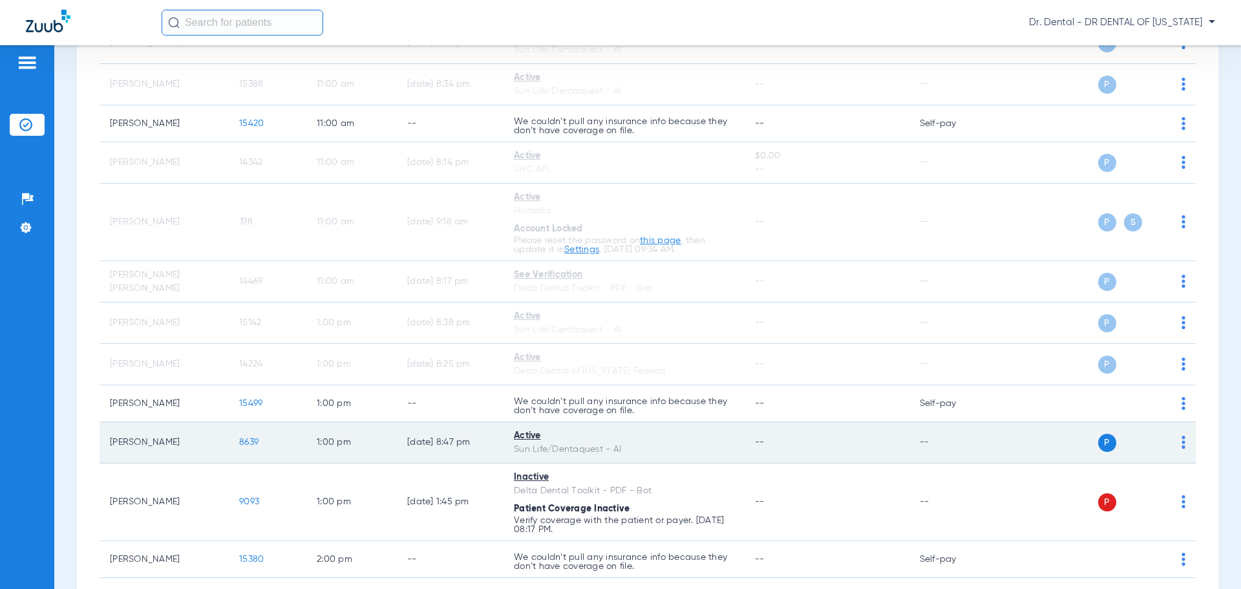
scroll to position [821, 0]
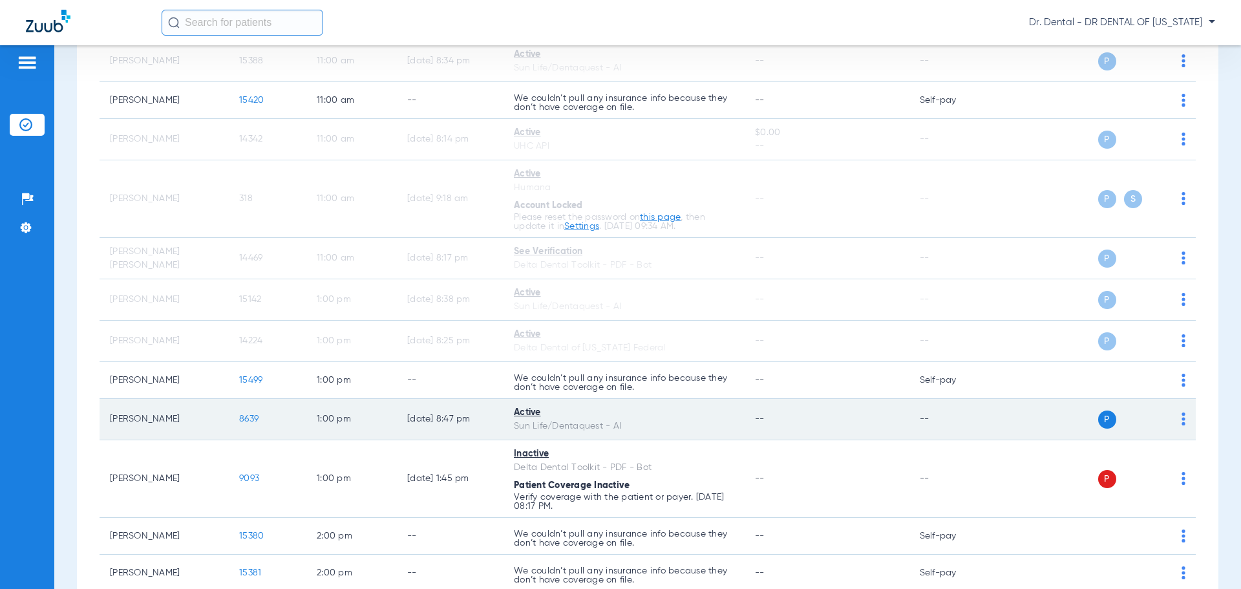
click at [1182, 418] on img at bounding box center [1184, 418] width 4 height 13
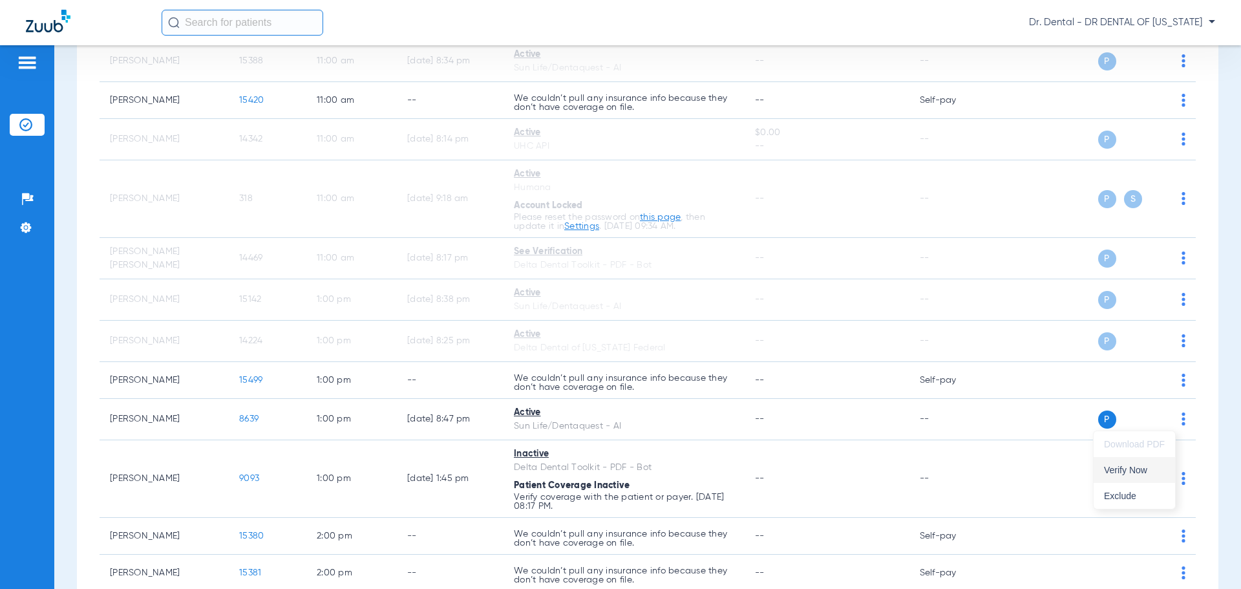
click at [1129, 465] on span "Verify Now" at bounding box center [1134, 469] width 61 height 9
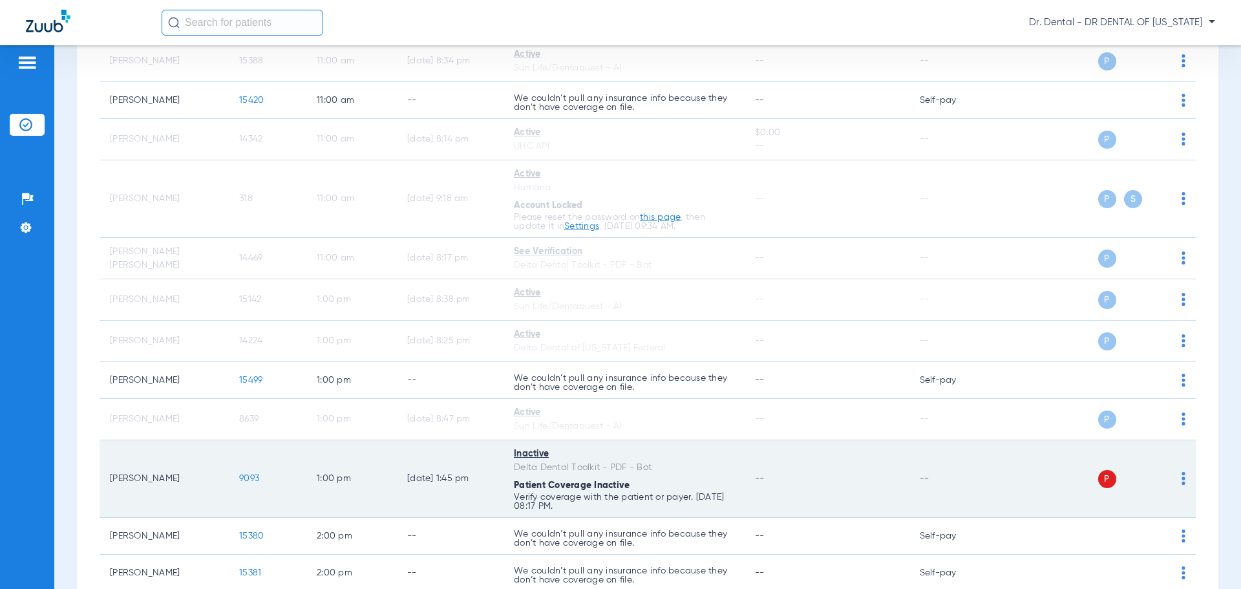
scroll to position [886, 0]
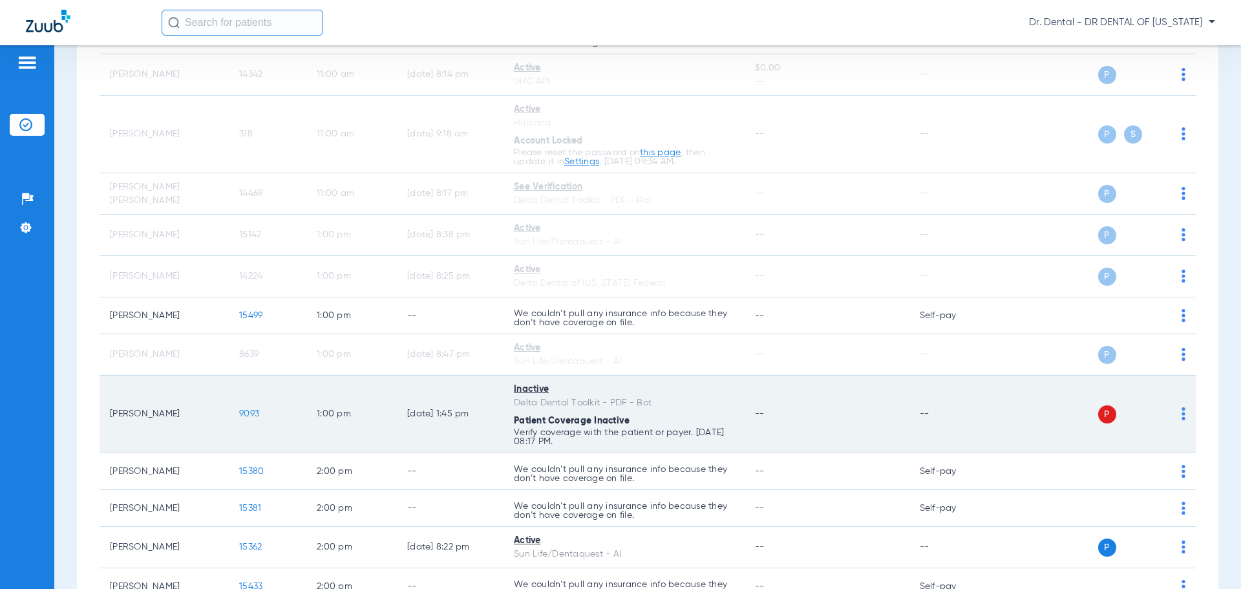
drag, startPoint x: 513, startPoint y: 390, endPoint x: 779, endPoint y: 445, distance: 271.3
click at [779, 445] on tr "[PERSON_NAME] 9093 1:00 PM [DATE] 1:45 PM Inactive Delta Dental Toolkit - PDF -…" at bounding box center [648, 415] width 1096 height 78
drag, startPoint x: 587, startPoint y: 420, endPoint x: 641, endPoint y: 423, distance: 53.7
click at [642, 422] on div "Patient Coverage Inactive" at bounding box center [624, 421] width 220 height 14
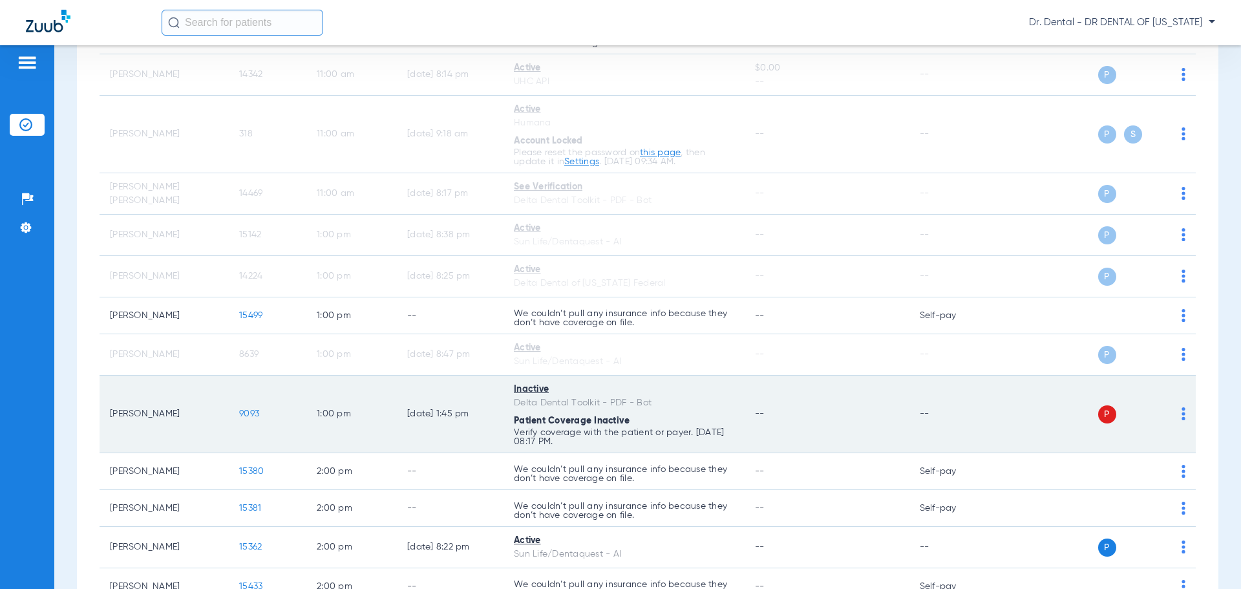
drag, startPoint x: 195, startPoint y: 413, endPoint x: 108, endPoint y: 413, distance: 86.6
click at [108, 413] on td "[PERSON_NAME]" at bounding box center [164, 415] width 129 height 78
click at [1179, 408] on td "P S" at bounding box center [1097, 415] width 200 height 78
click at [1171, 411] on div "P S" at bounding box center [1091, 414] width 189 height 18
click at [1182, 412] on img at bounding box center [1184, 413] width 4 height 13
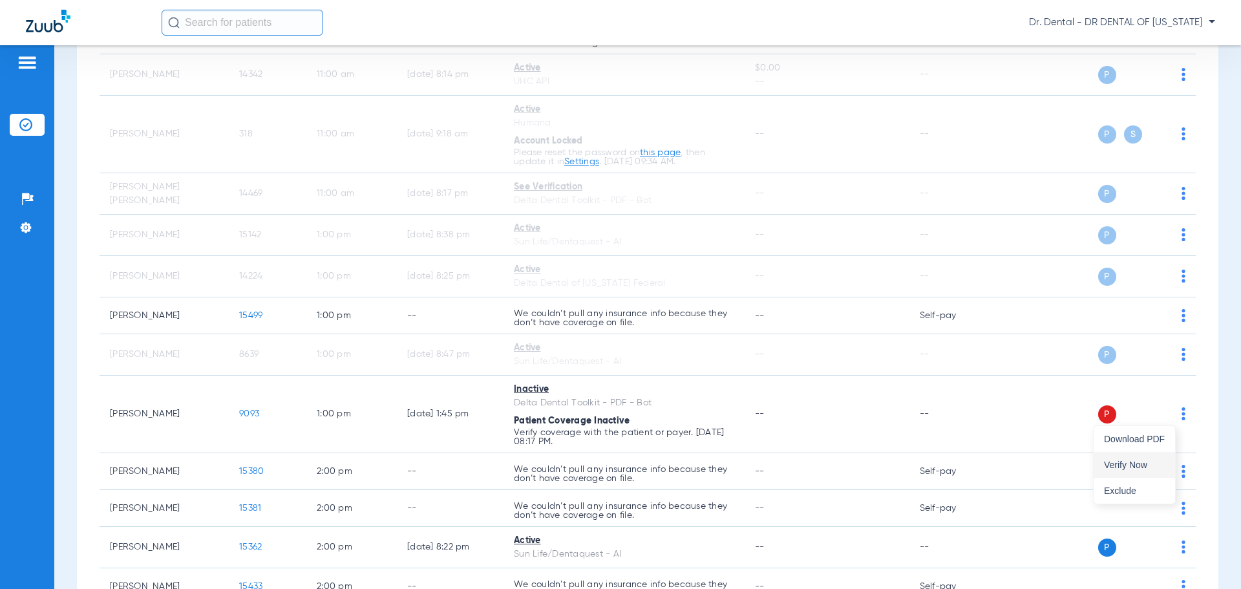
click at [1140, 456] on button "Verify Now" at bounding box center [1134, 465] width 81 height 26
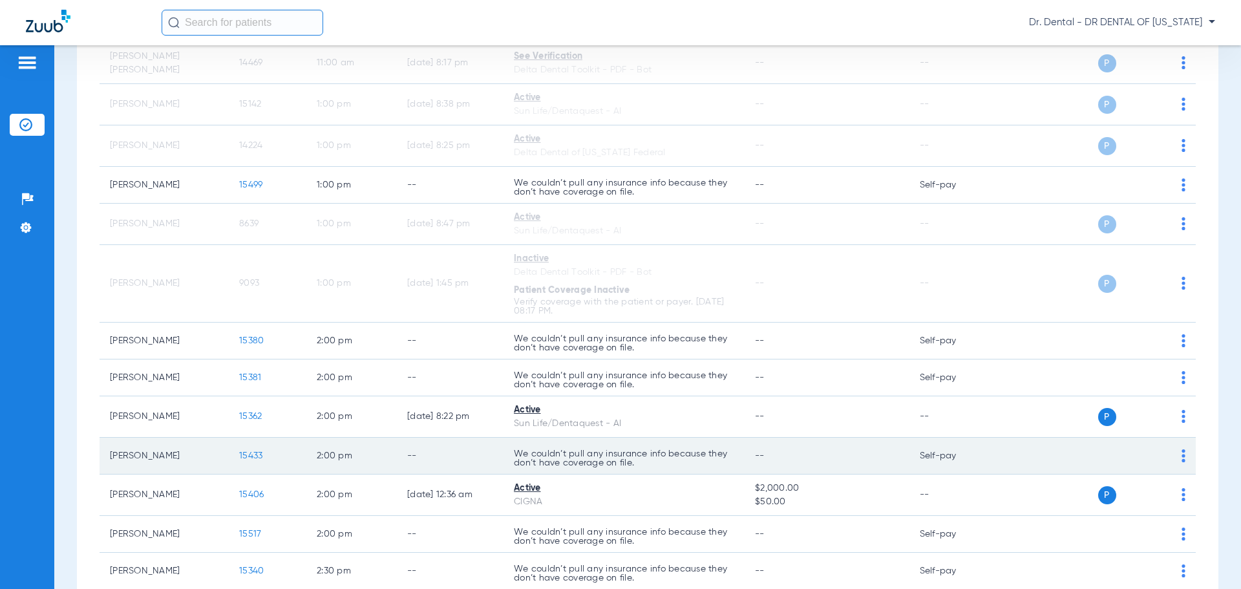
scroll to position [1080, 0]
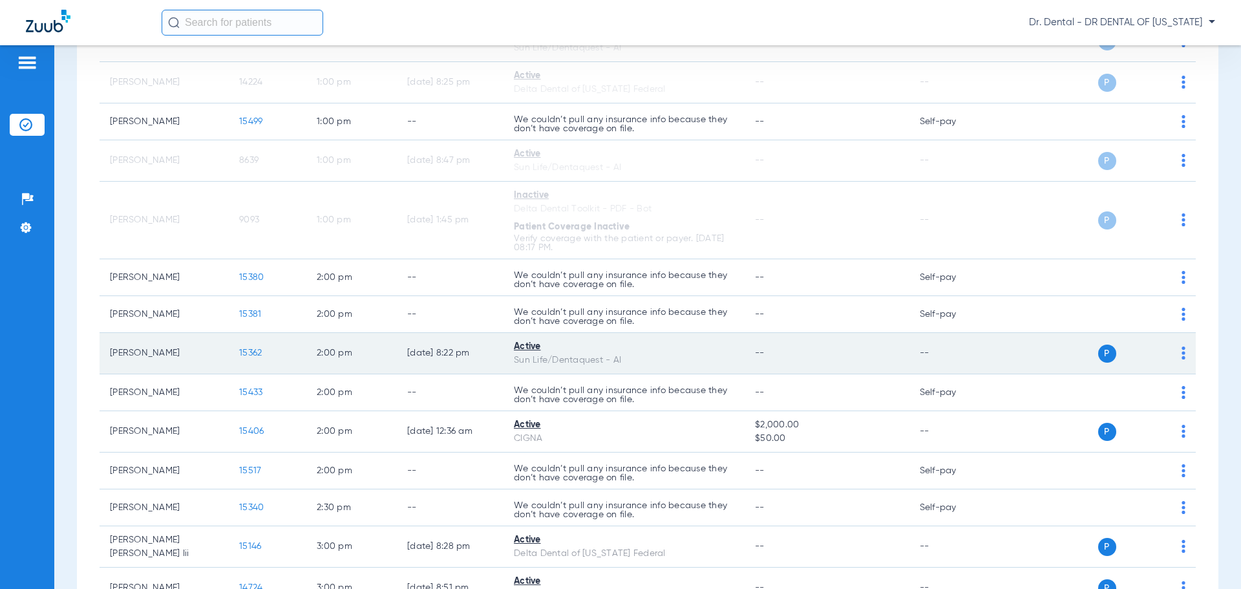
click at [1182, 354] on img at bounding box center [1184, 352] width 4 height 13
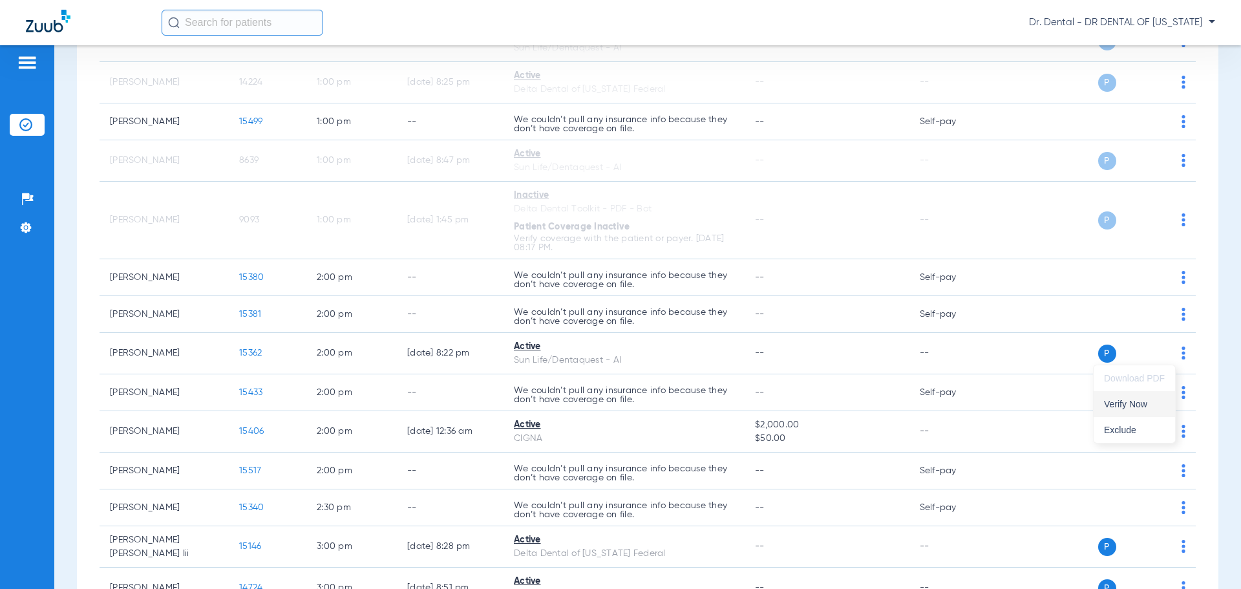
click at [1143, 399] on span "Verify Now" at bounding box center [1134, 403] width 61 height 9
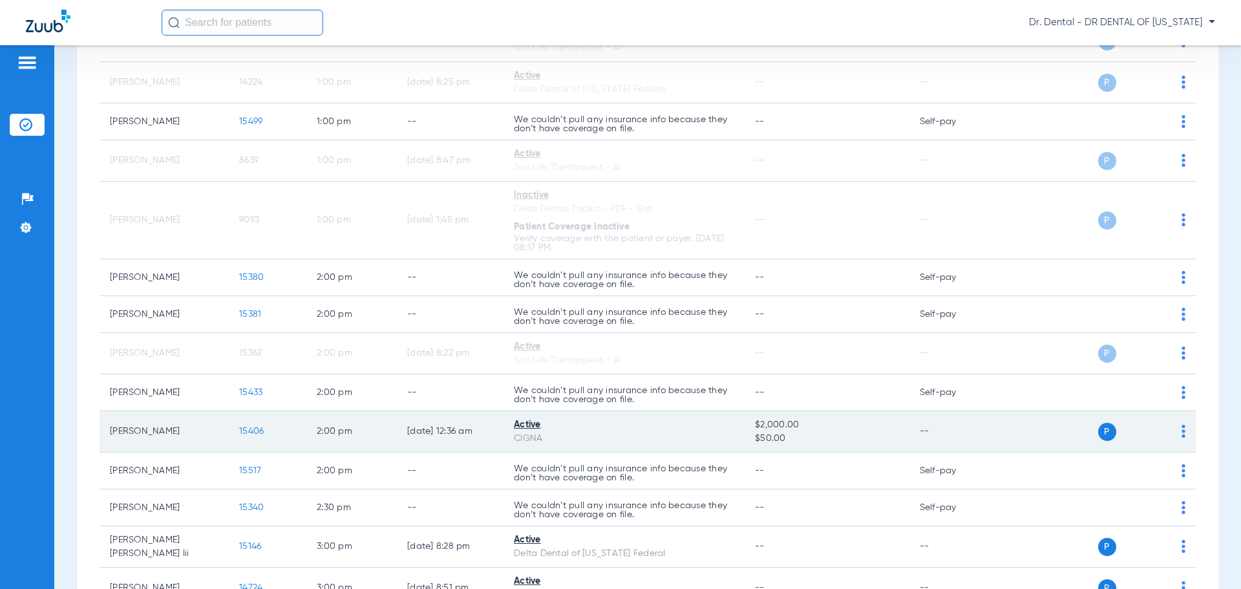
click at [1177, 430] on td "P S" at bounding box center [1097, 431] width 200 height 41
click at [1182, 431] on img at bounding box center [1184, 431] width 4 height 13
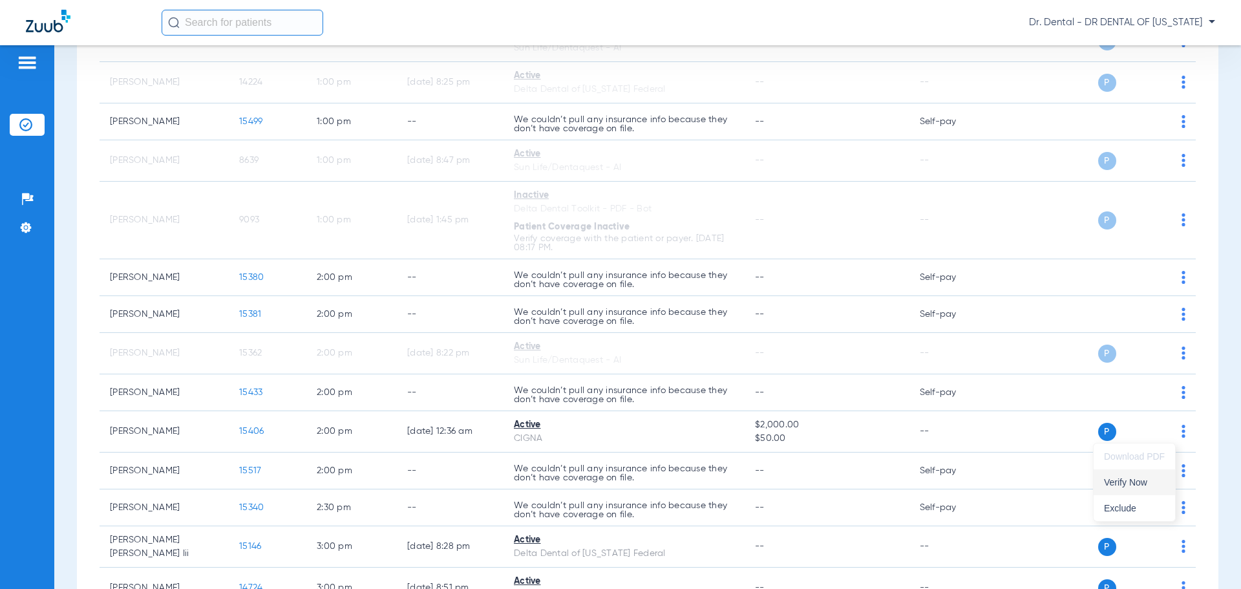
click at [1123, 479] on span "Verify Now" at bounding box center [1134, 482] width 61 height 9
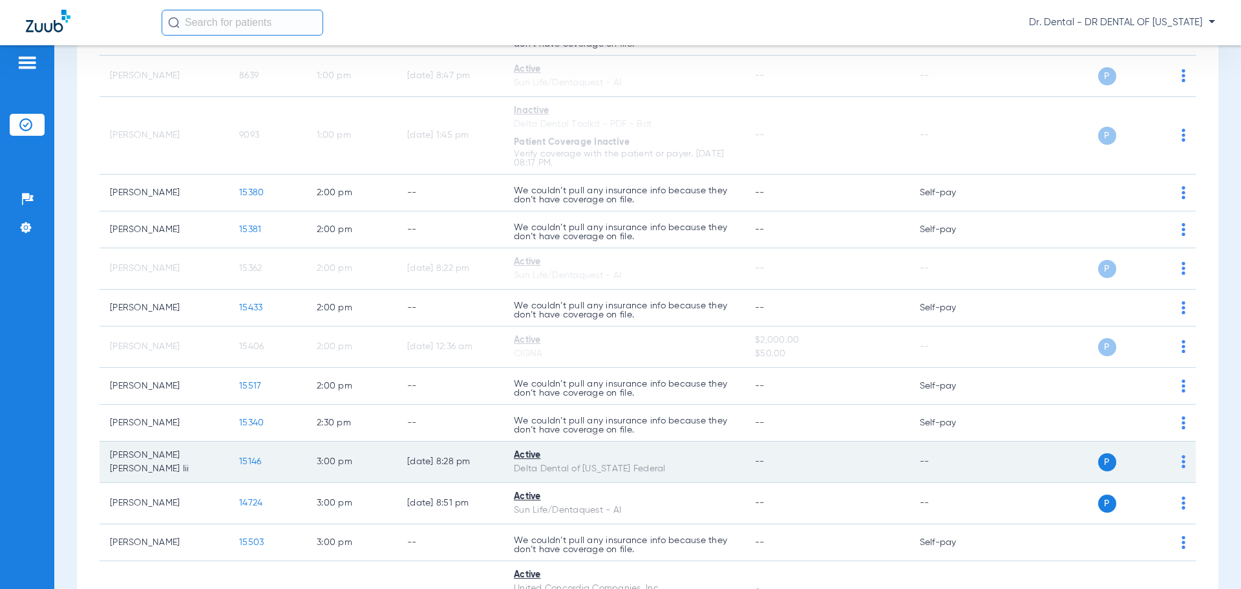
scroll to position [1209, 0]
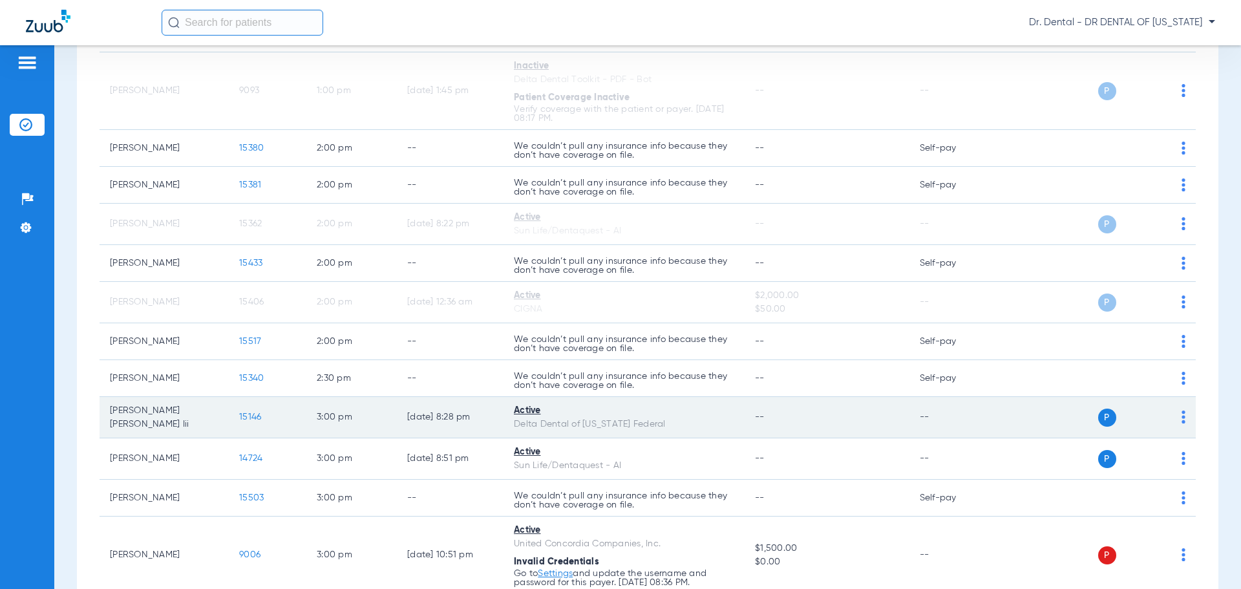
click at [1182, 418] on img at bounding box center [1184, 416] width 4 height 13
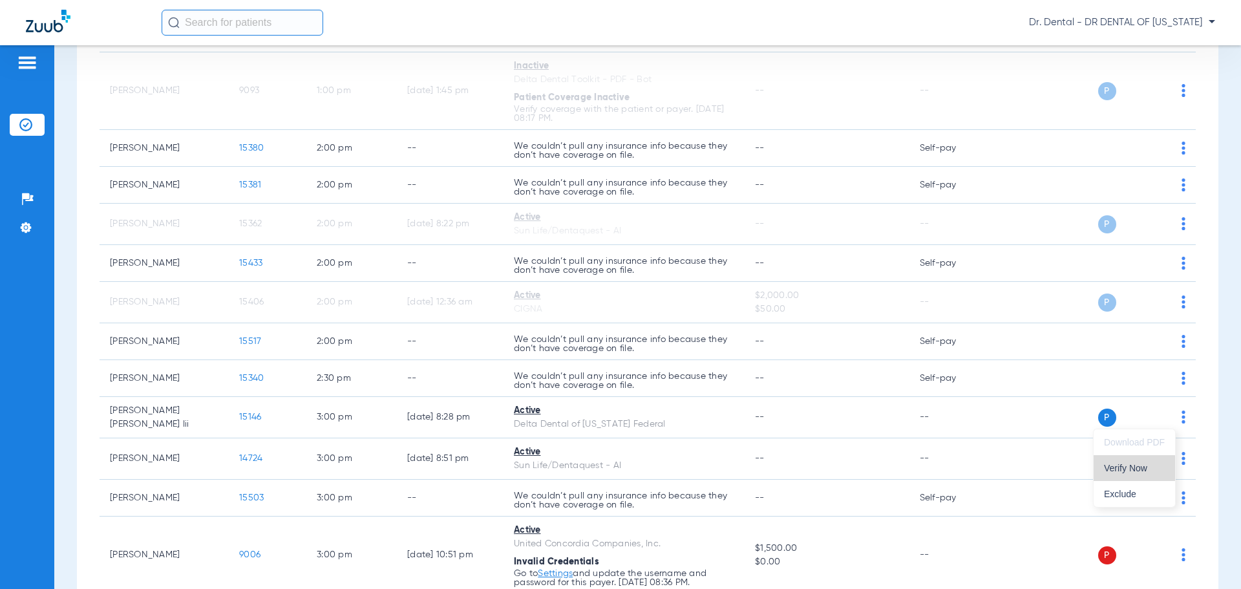
click at [1114, 468] on span "Verify Now" at bounding box center [1134, 467] width 61 height 9
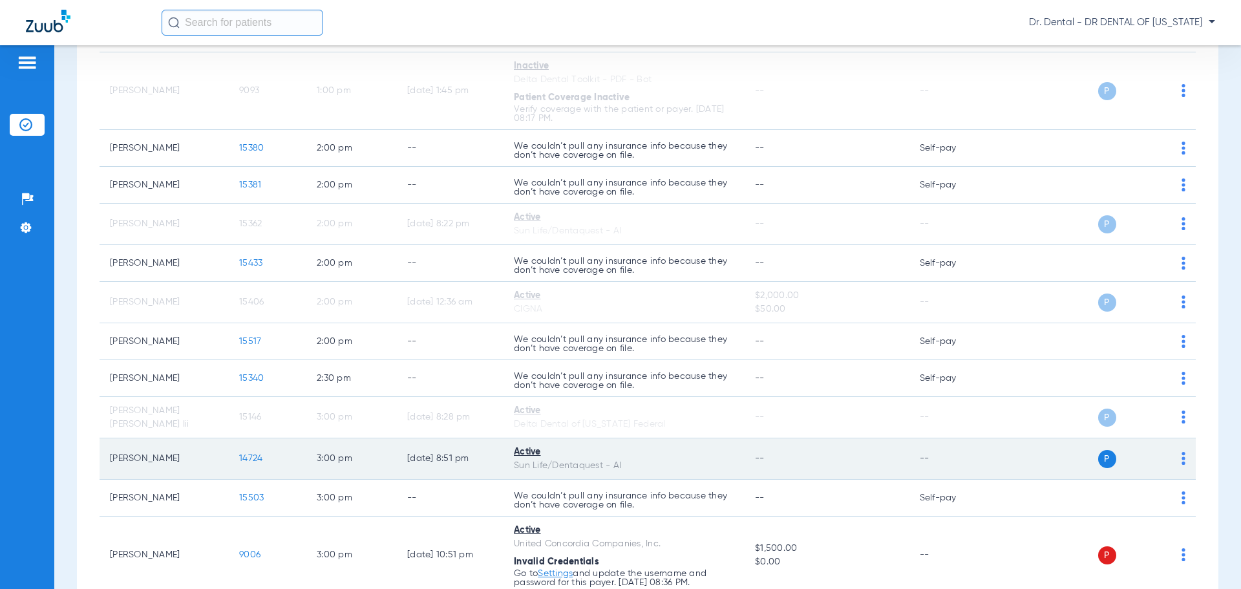
click at [1182, 456] on img at bounding box center [1184, 458] width 4 height 13
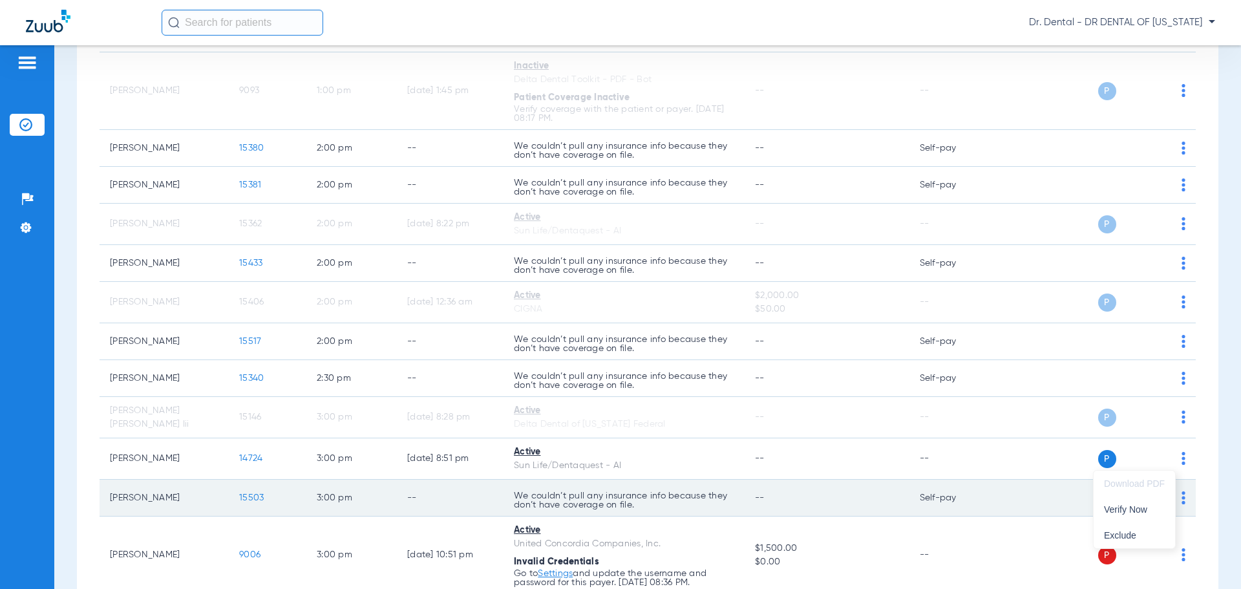
drag, startPoint x: 1119, startPoint y: 507, endPoint x: 1122, endPoint y: 484, distance: 23.4
click at [1119, 508] on span "Verify Now" at bounding box center [1134, 509] width 61 height 9
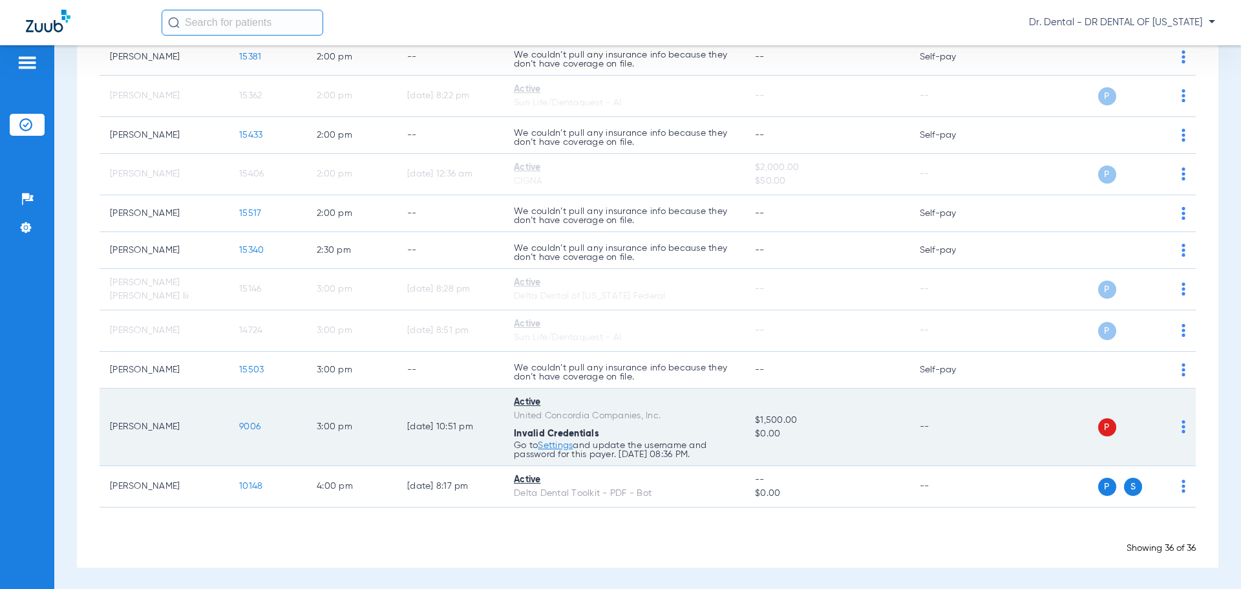
scroll to position [1338, 0]
click at [1170, 426] on div "P S" at bounding box center [1091, 426] width 189 height 18
click at [1182, 425] on img at bounding box center [1184, 425] width 4 height 13
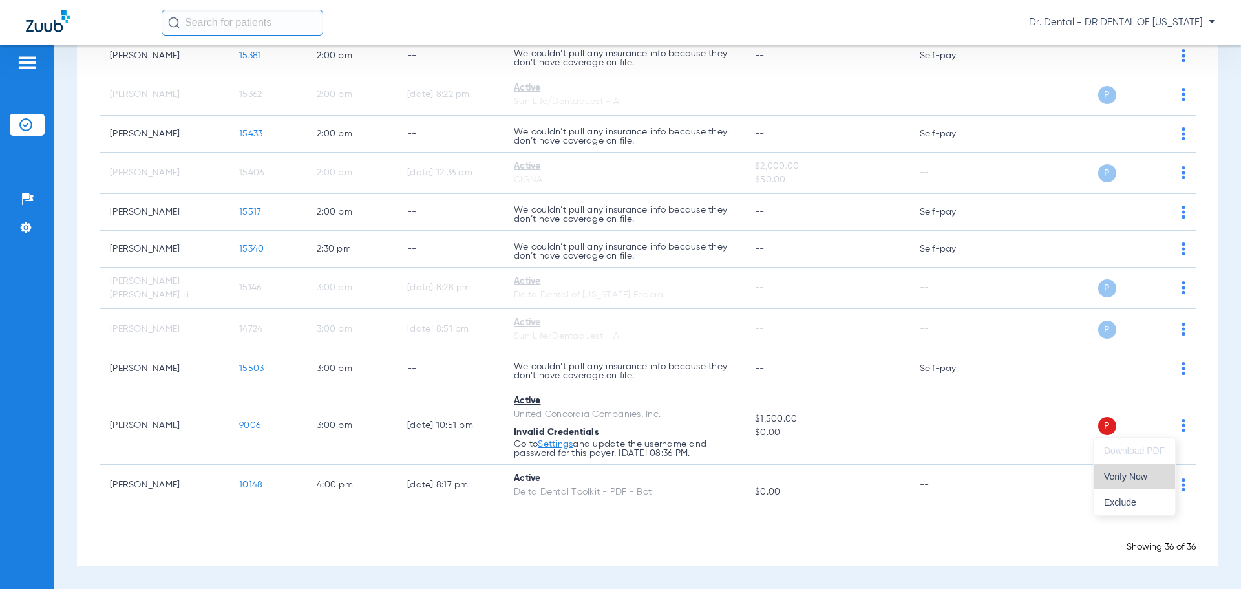
click at [1126, 478] on span "Verify Now" at bounding box center [1134, 476] width 61 height 9
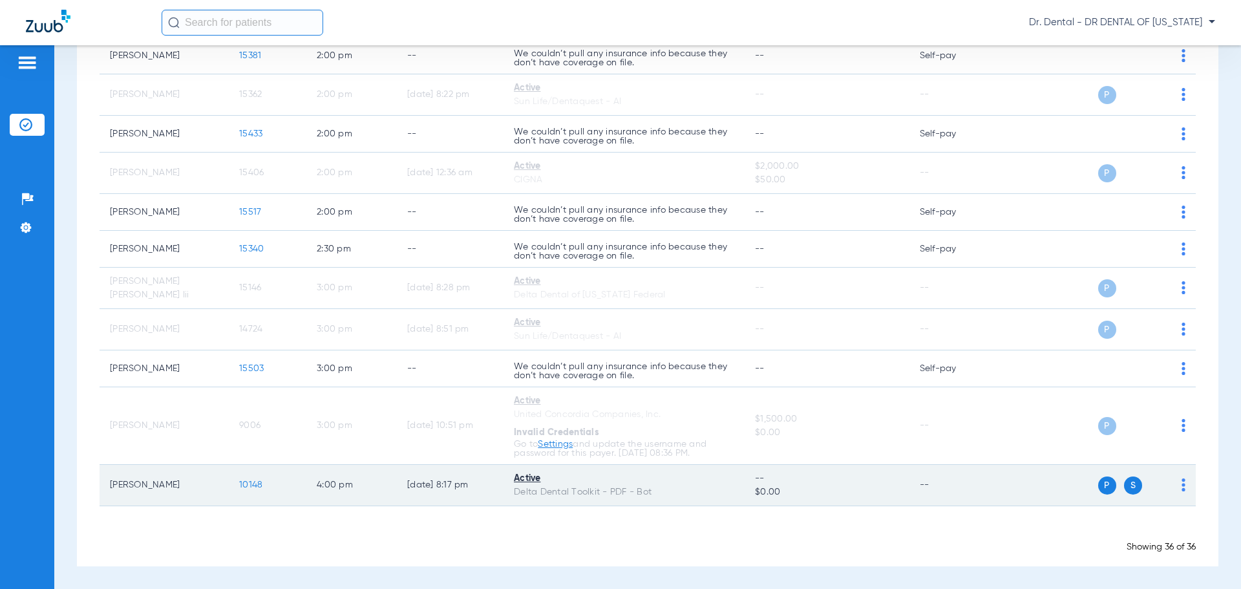
click at [1182, 481] on img at bounding box center [1184, 484] width 4 height 13
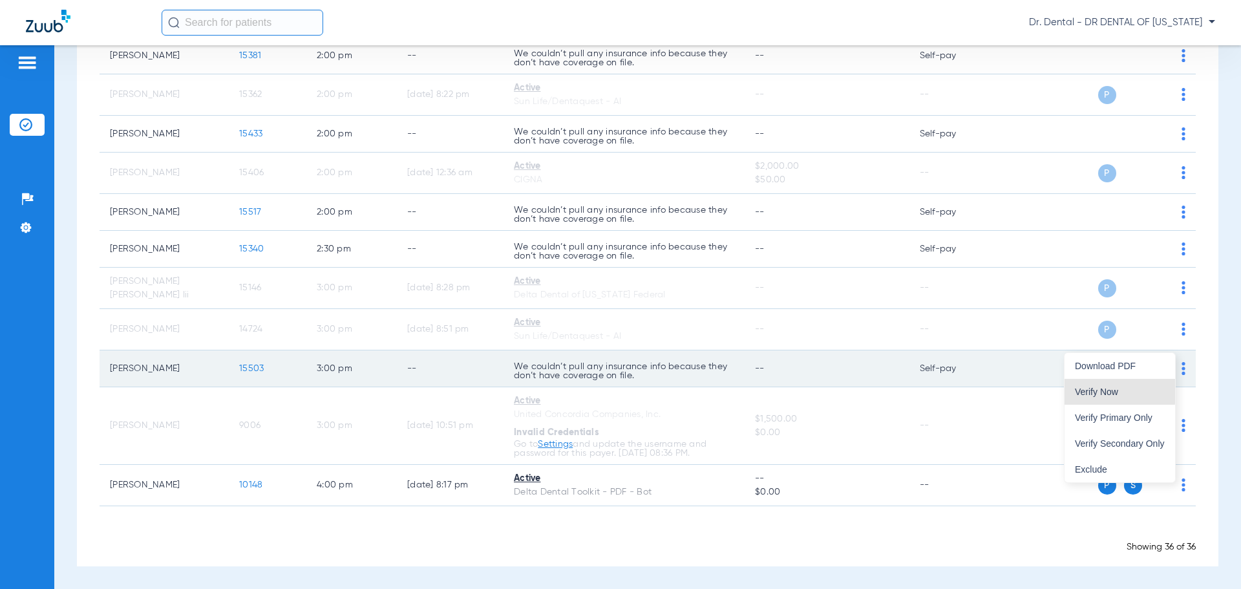
click at [1102, 386] on button "Verify Now" at bounding box center [1120, 392] width 111 height 26
